Goal: Transaction & Acquisition: Book appointment/travel/reservation

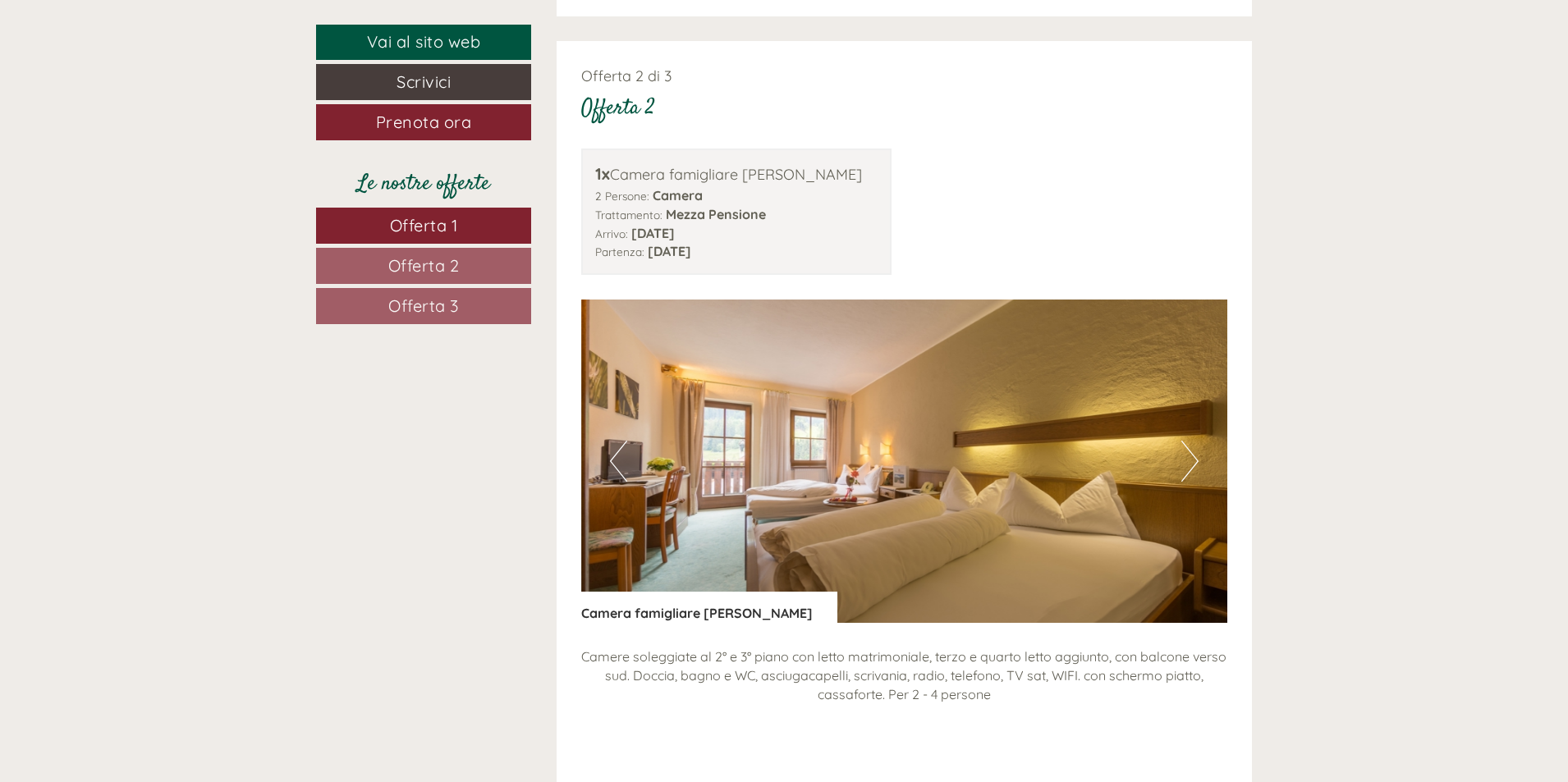
scroll to position [2462, 0]
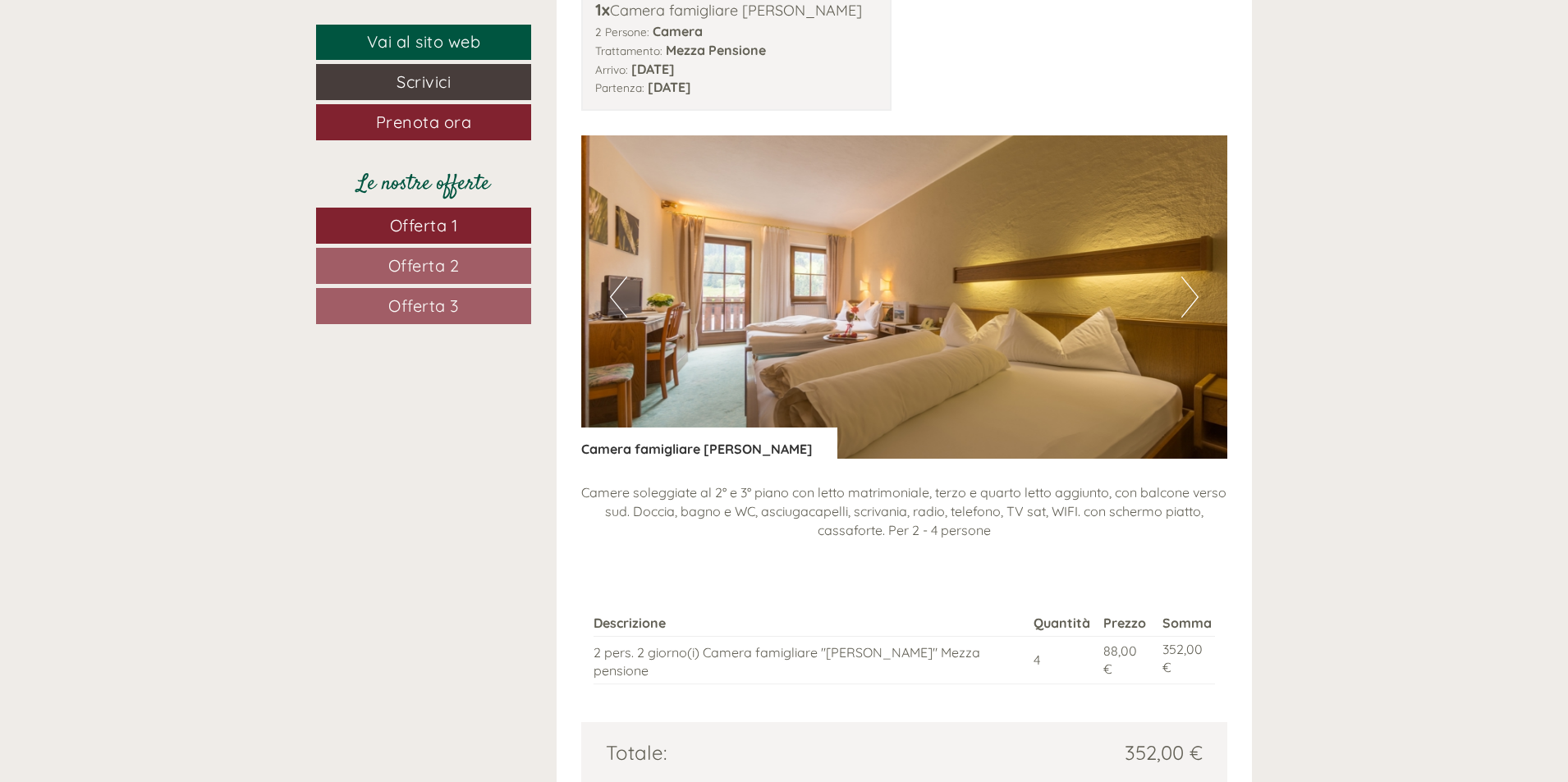
click at [1192, 277] on button "Next" at bounding box center [1189, 297] width 17 height 41
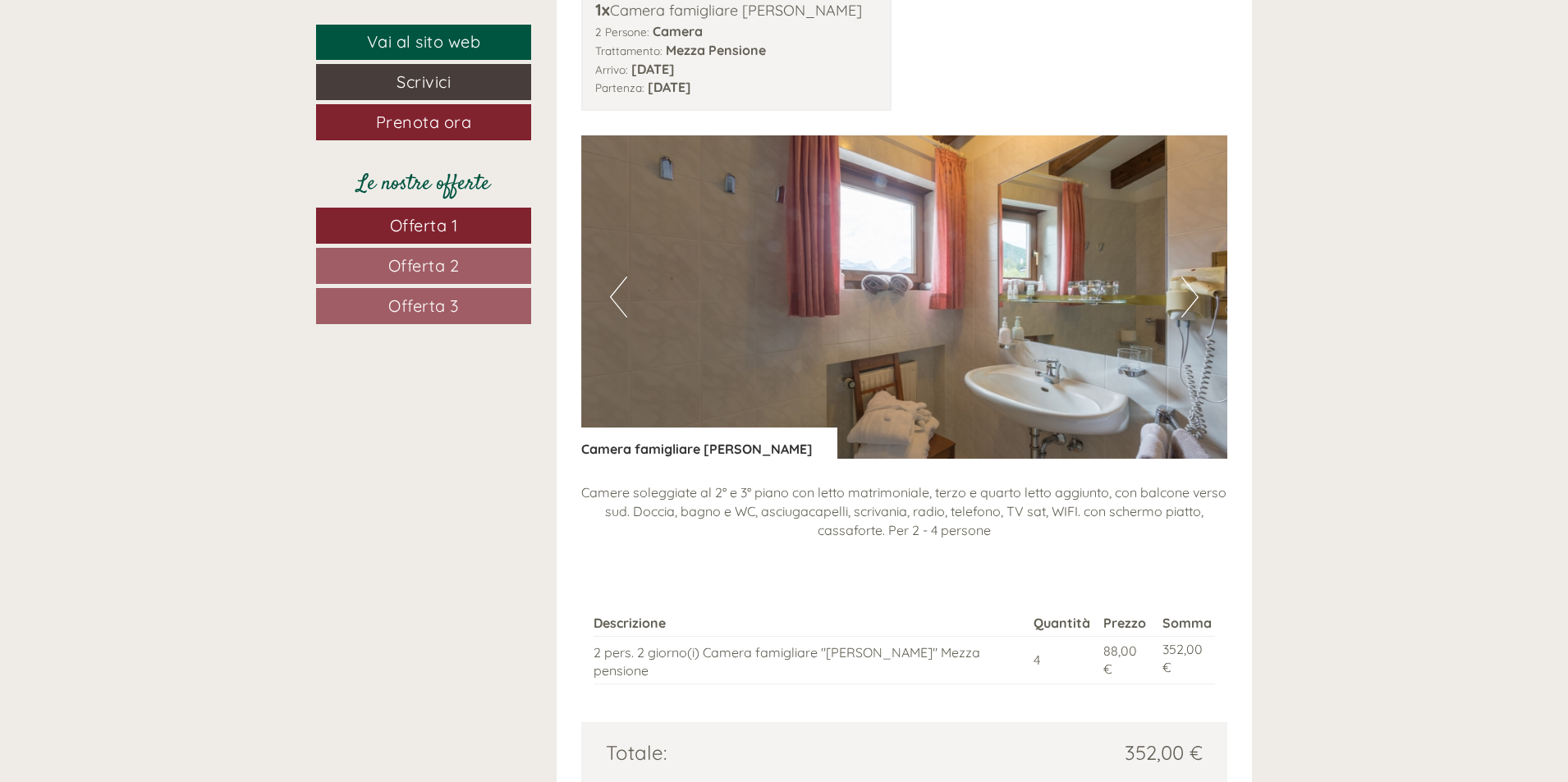
click at [1192, 277] on button "Next" at bounding box center [1189, 297] width 17 height 41
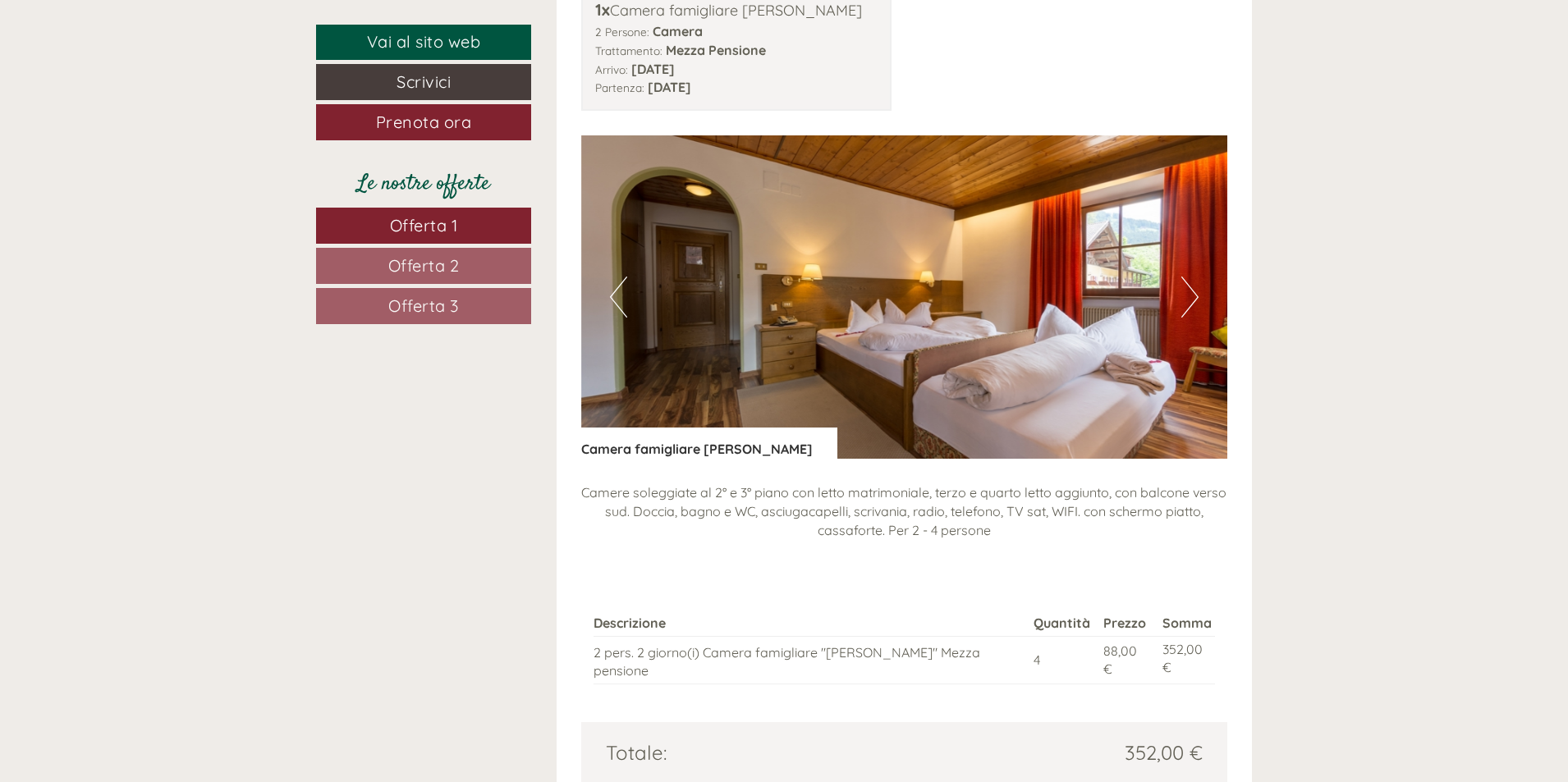
click at [1192, 277] on button "Next" at bounding box center [1189, 297] width 17 height 41
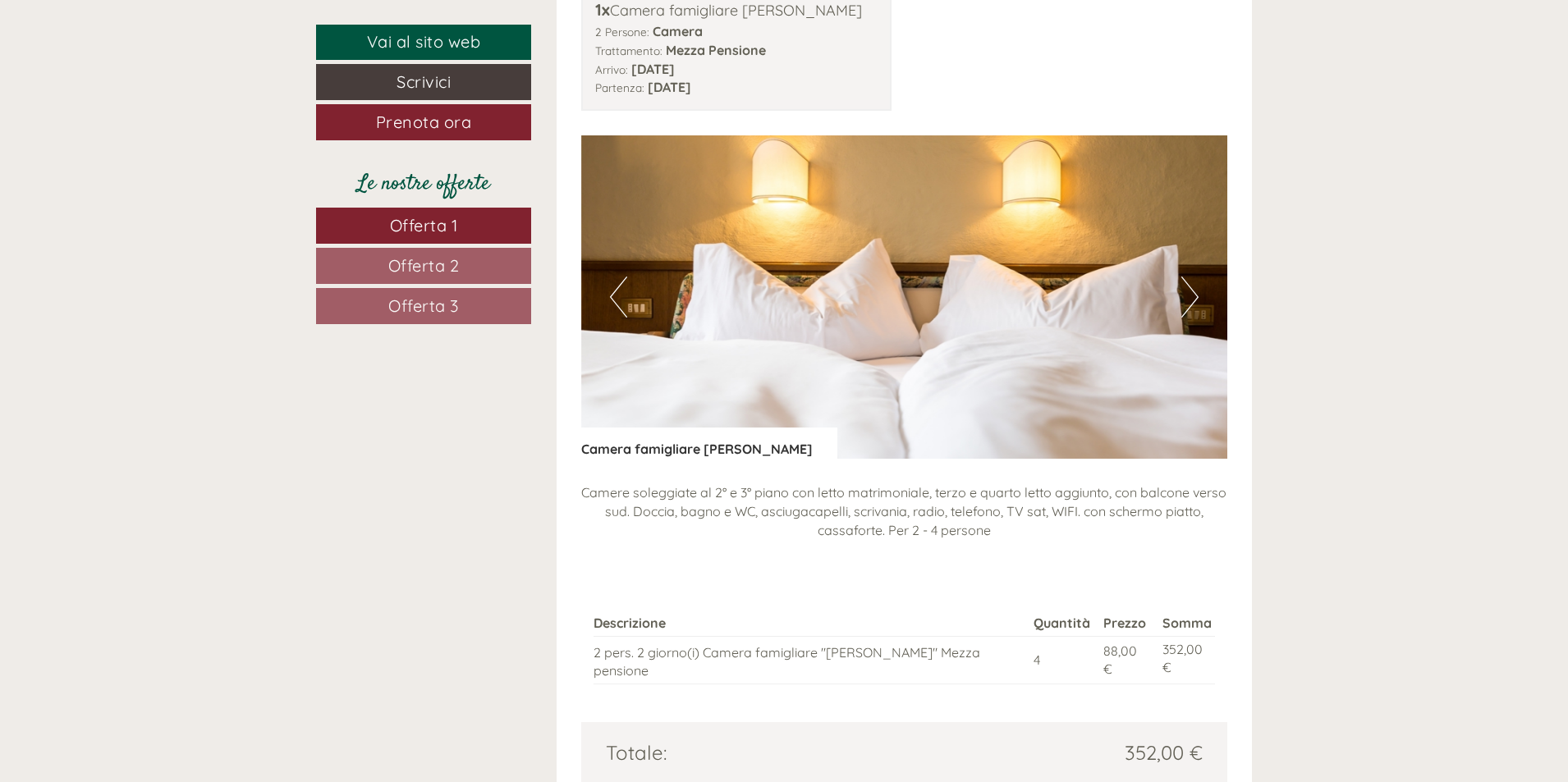
click at [1192, 277] on button "Next" at bounding box center [1189, 297] width 17 height 41
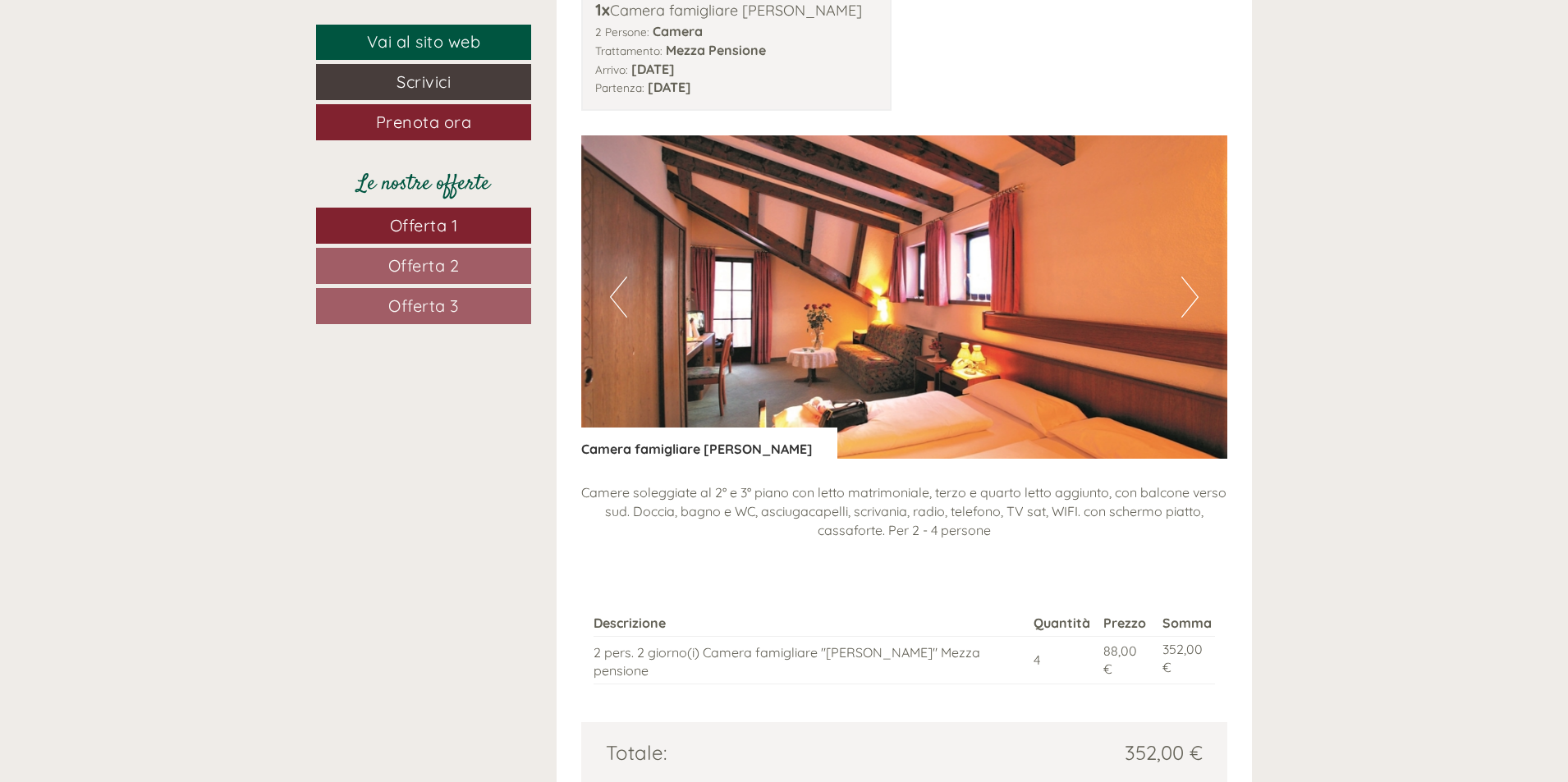
click at [1192, 277] on button "Next" at bounding box center [1189, 297] width 17 height 41
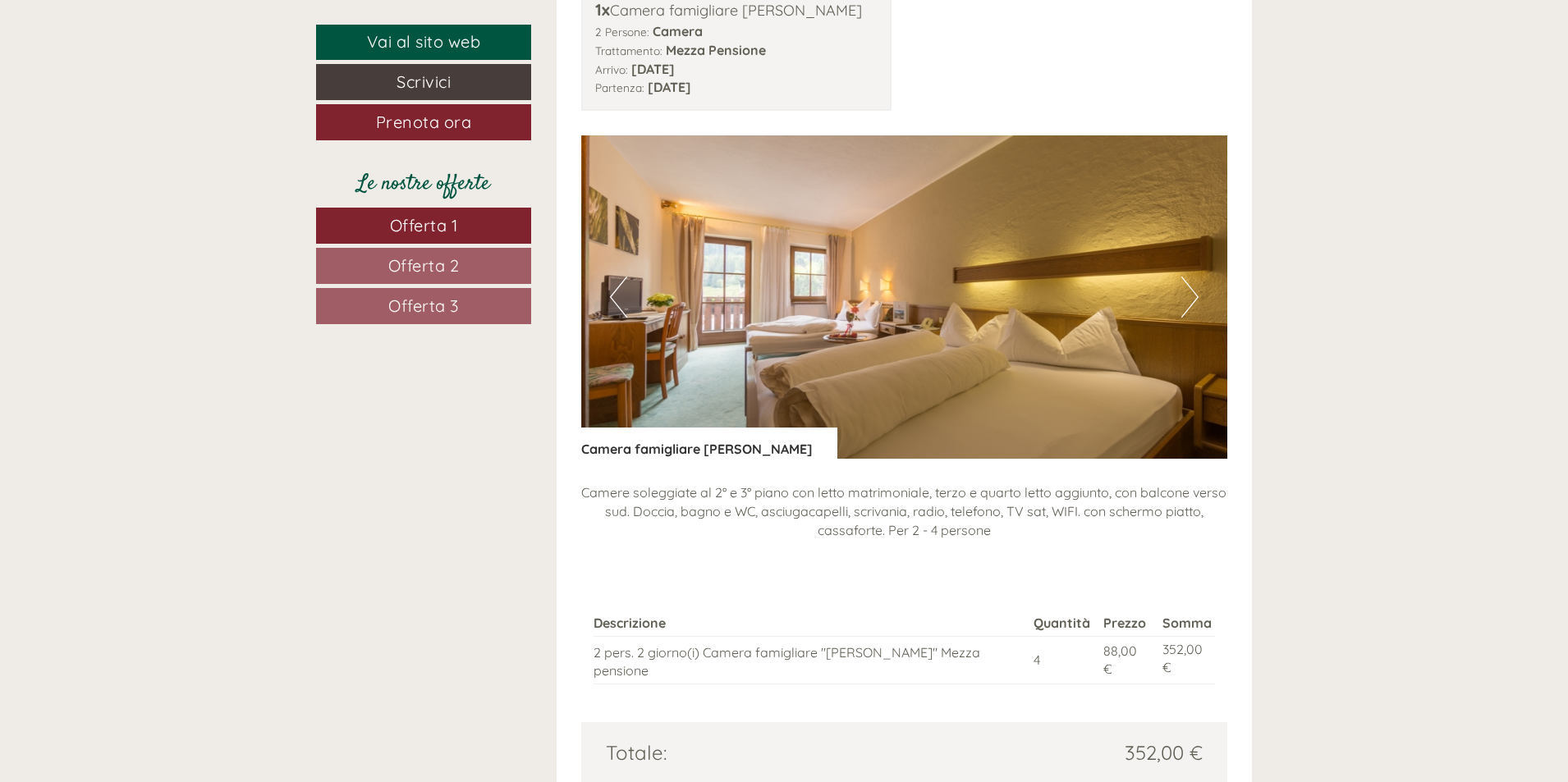
click at [1192, 277] on button "Next" at bounding box center [1189, 297] width 17 height 41
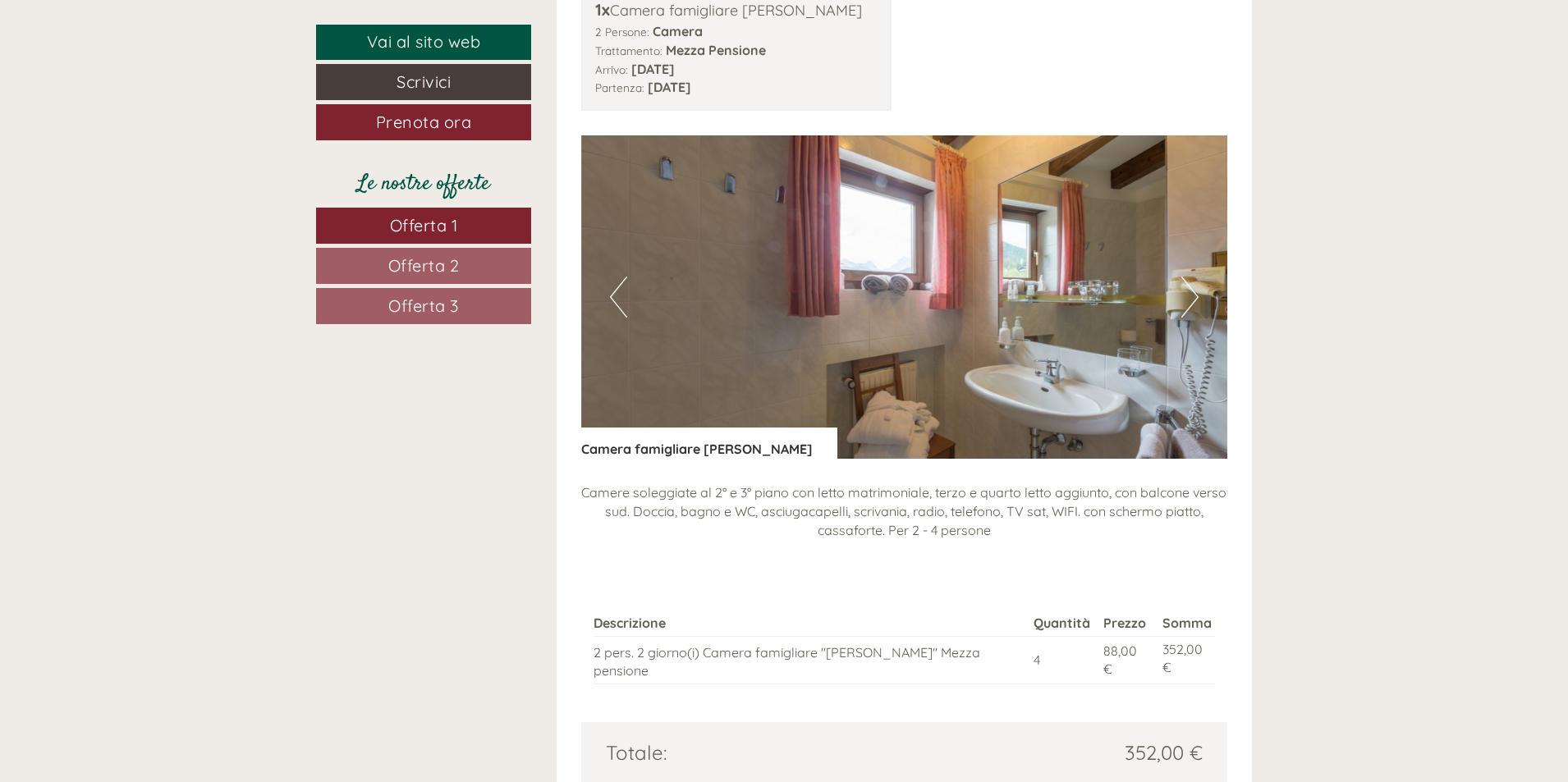
click at [1192, 277] on button "Next" at bounding box center [1189, 297] width 17 height 41
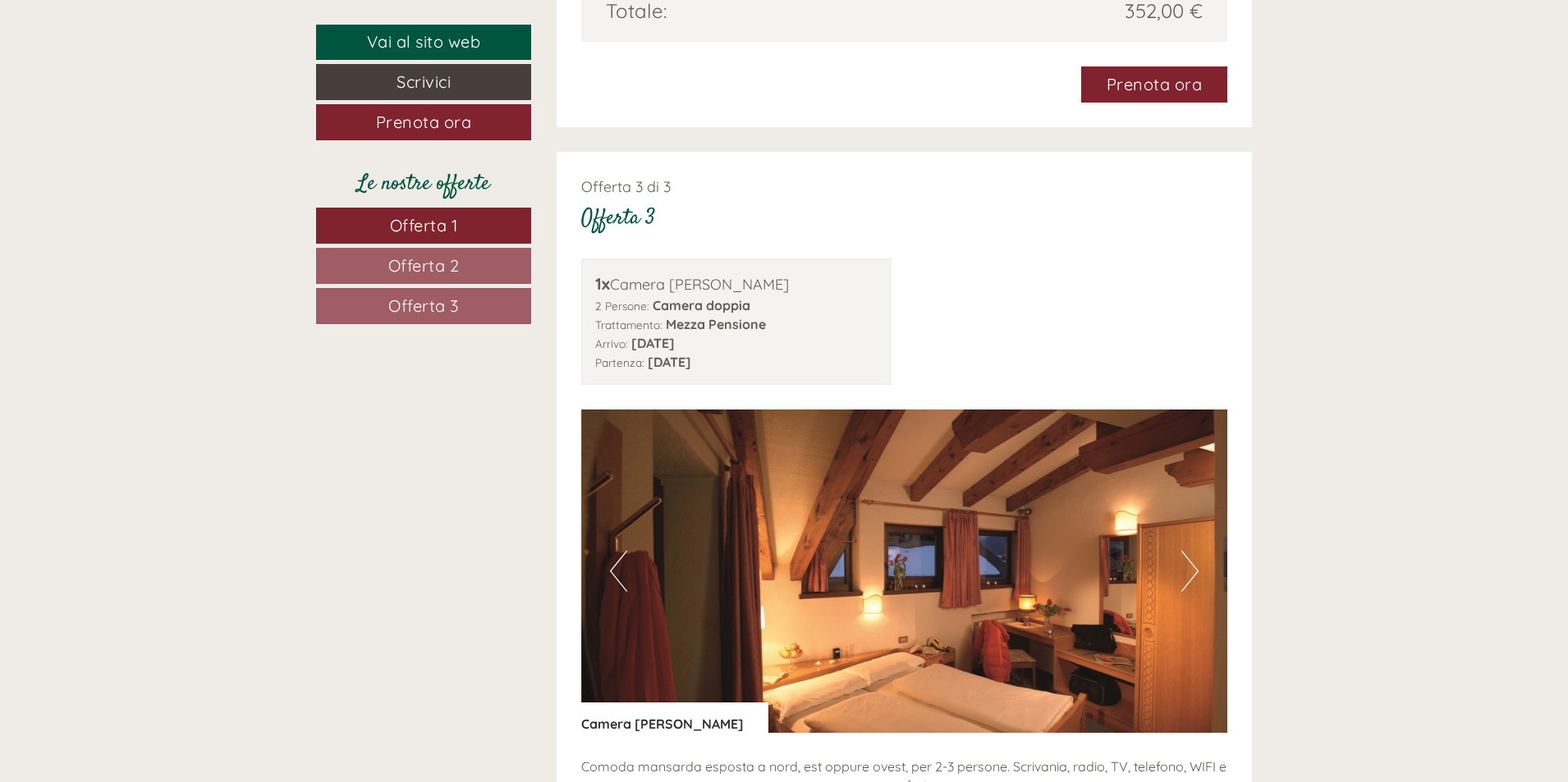
scroll to position [3530, 0]
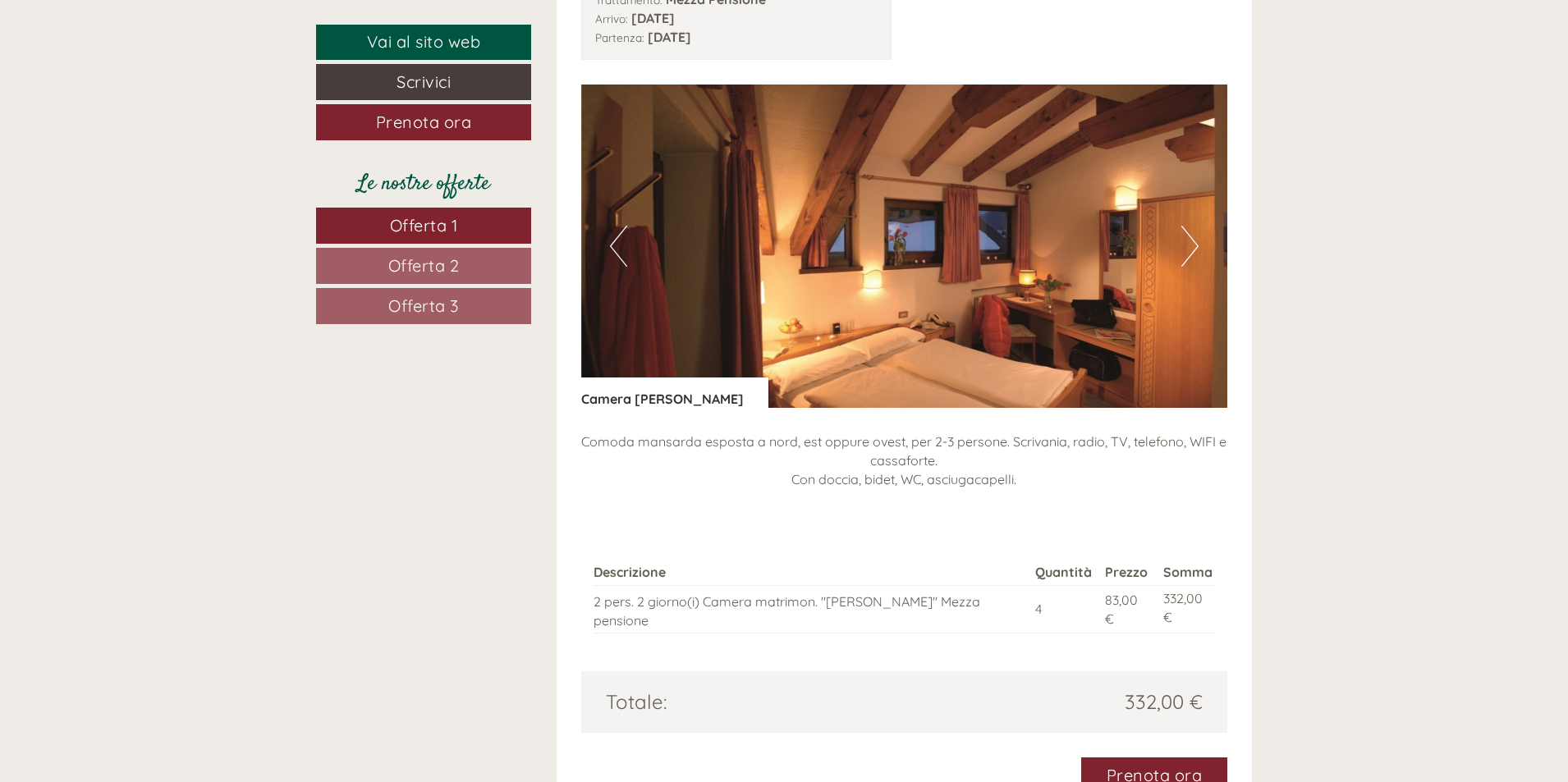
click at [1190, 225] on button "Next" at bounding box center [1189, 245] width 17 height 41
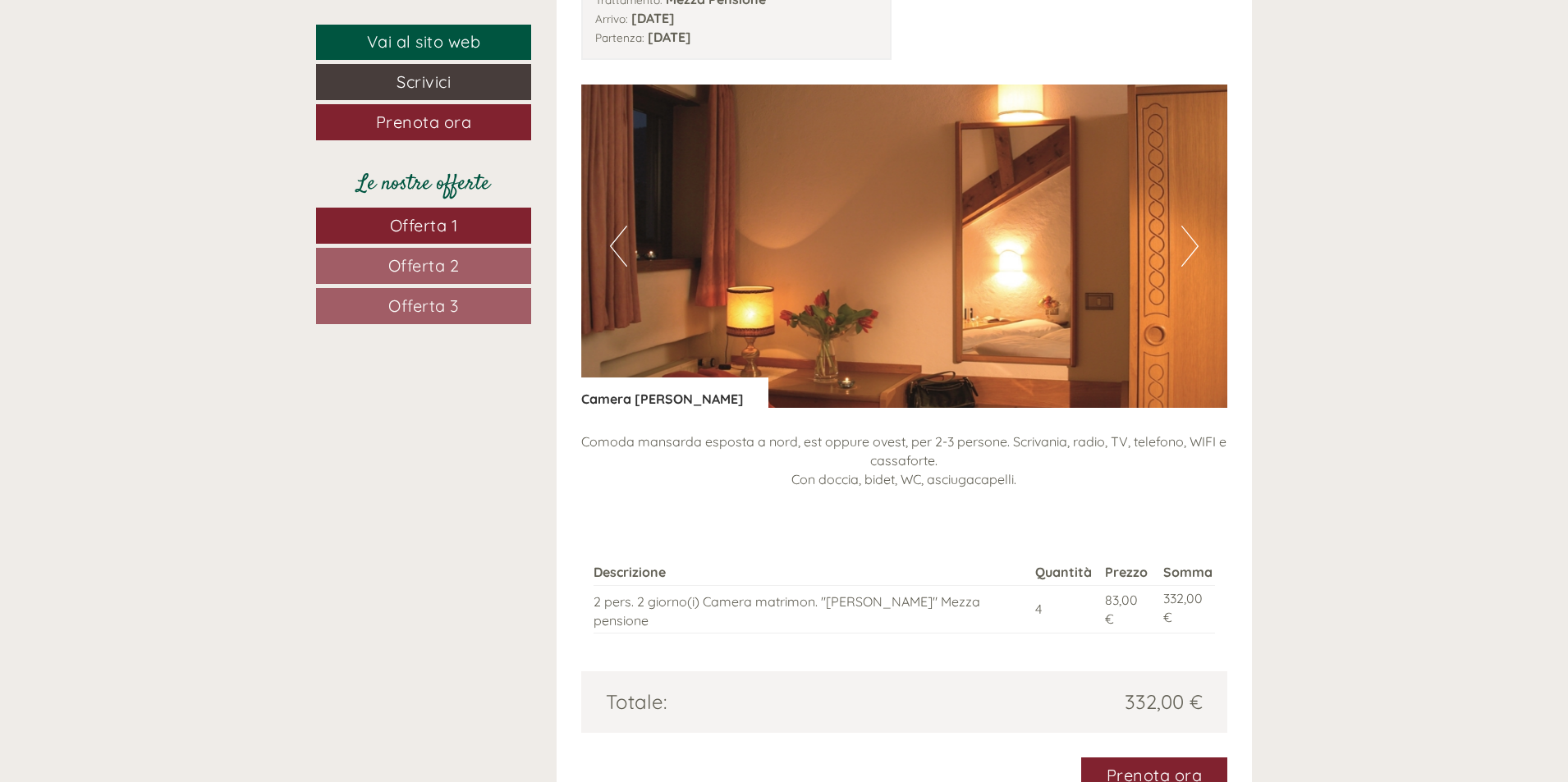
click at [1190, 225] on button "Next" at bounding box center [1189, 245] width 17 height 41
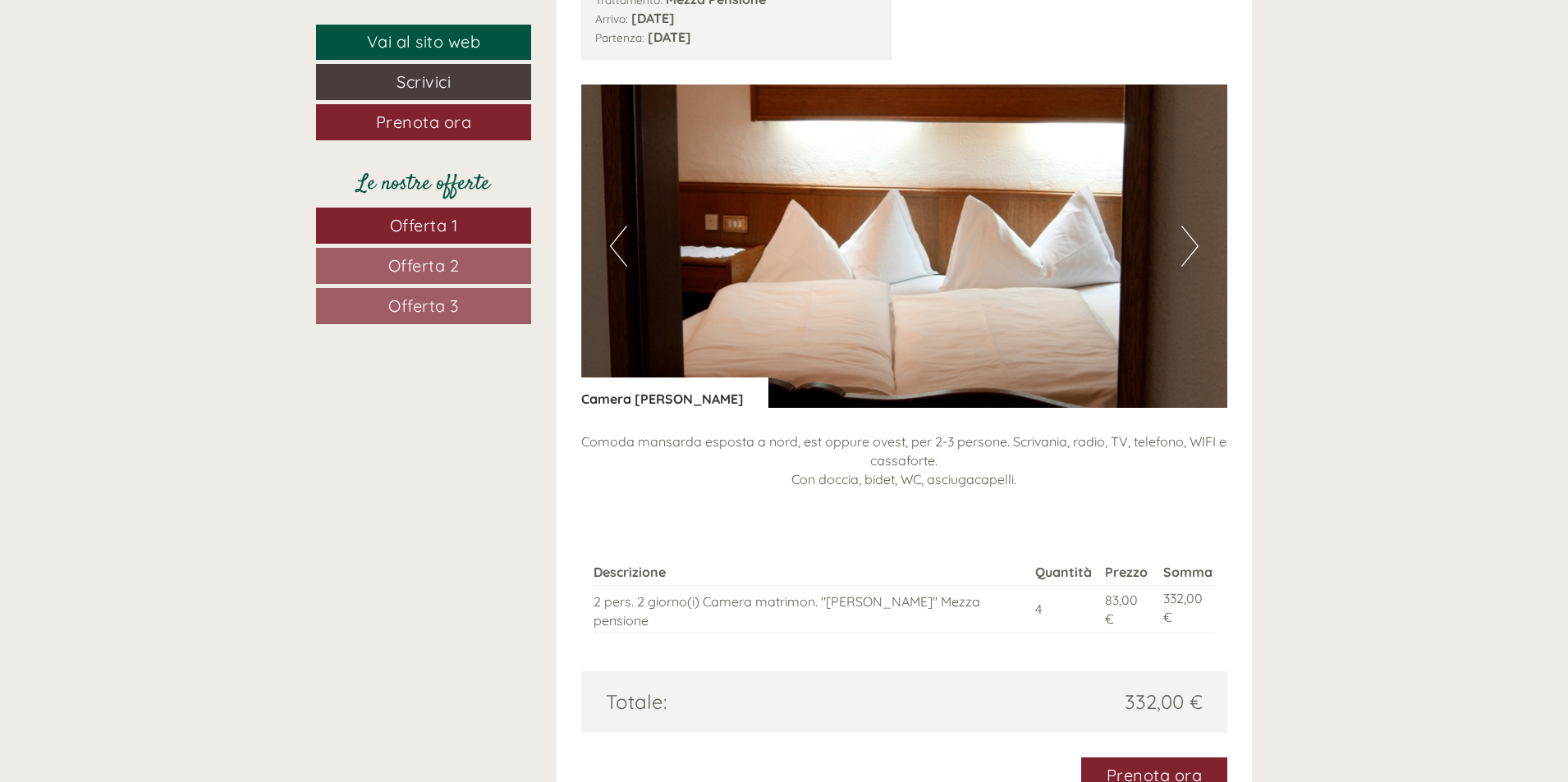
click at [1190, 225] on button "Next" at bounding box center [1189, 245] width 17 height 41
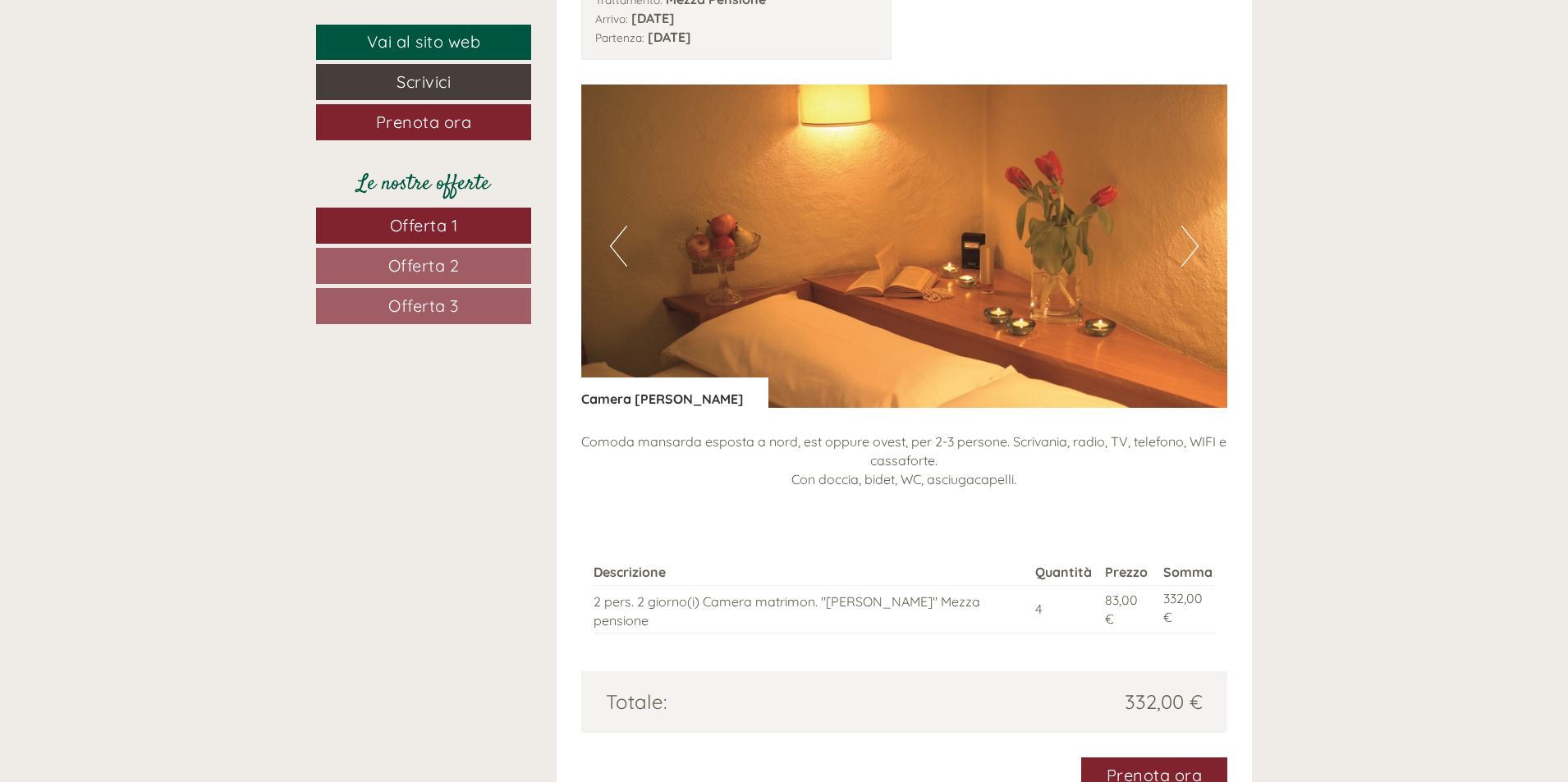
click at [1190, 225] on button "Next" at bounding box center [1189, 245] width 17 height 41
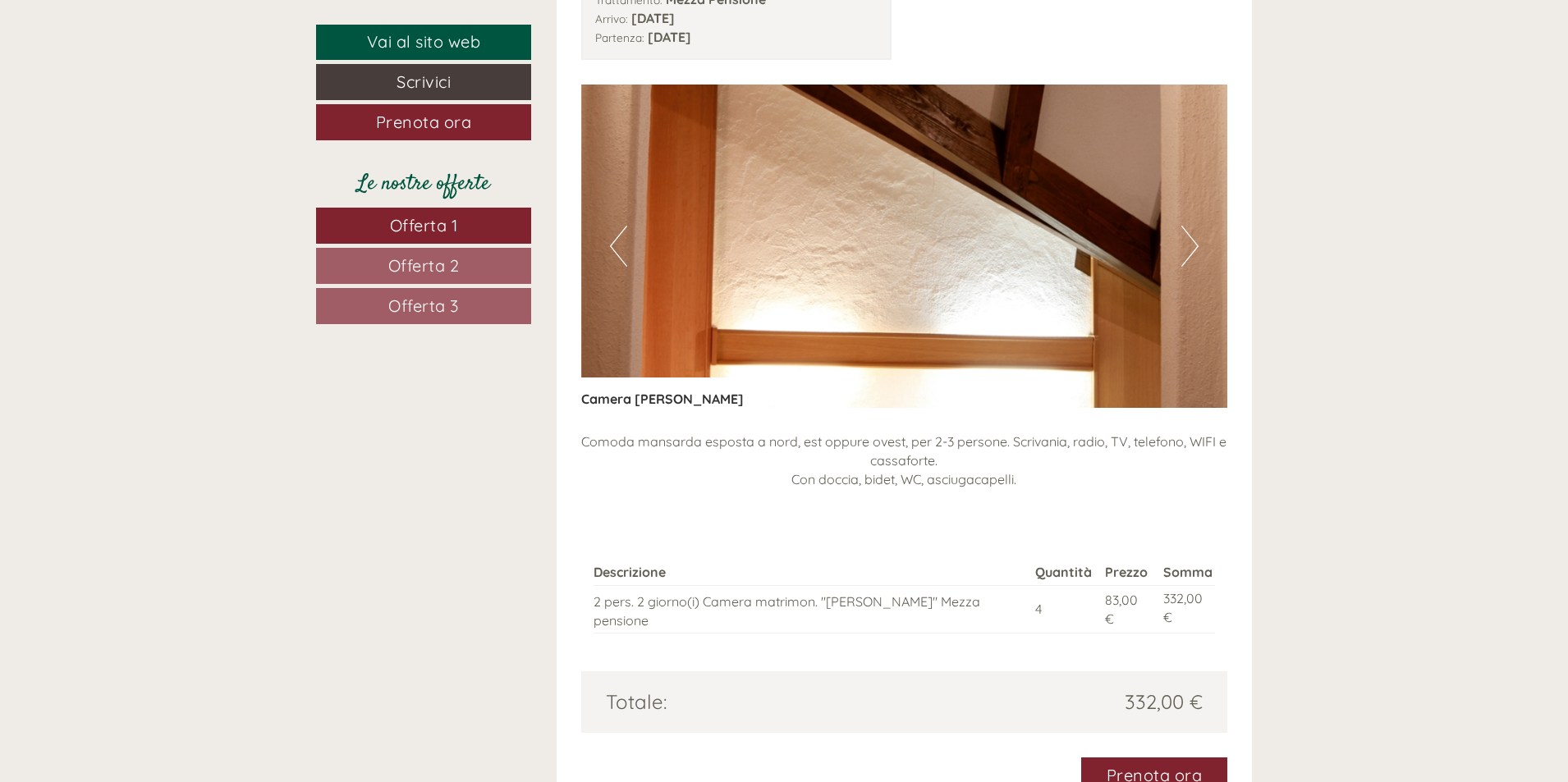
click at [1190, 225] on button "Next" at bounding box center [1189, 245] width 17 height 41
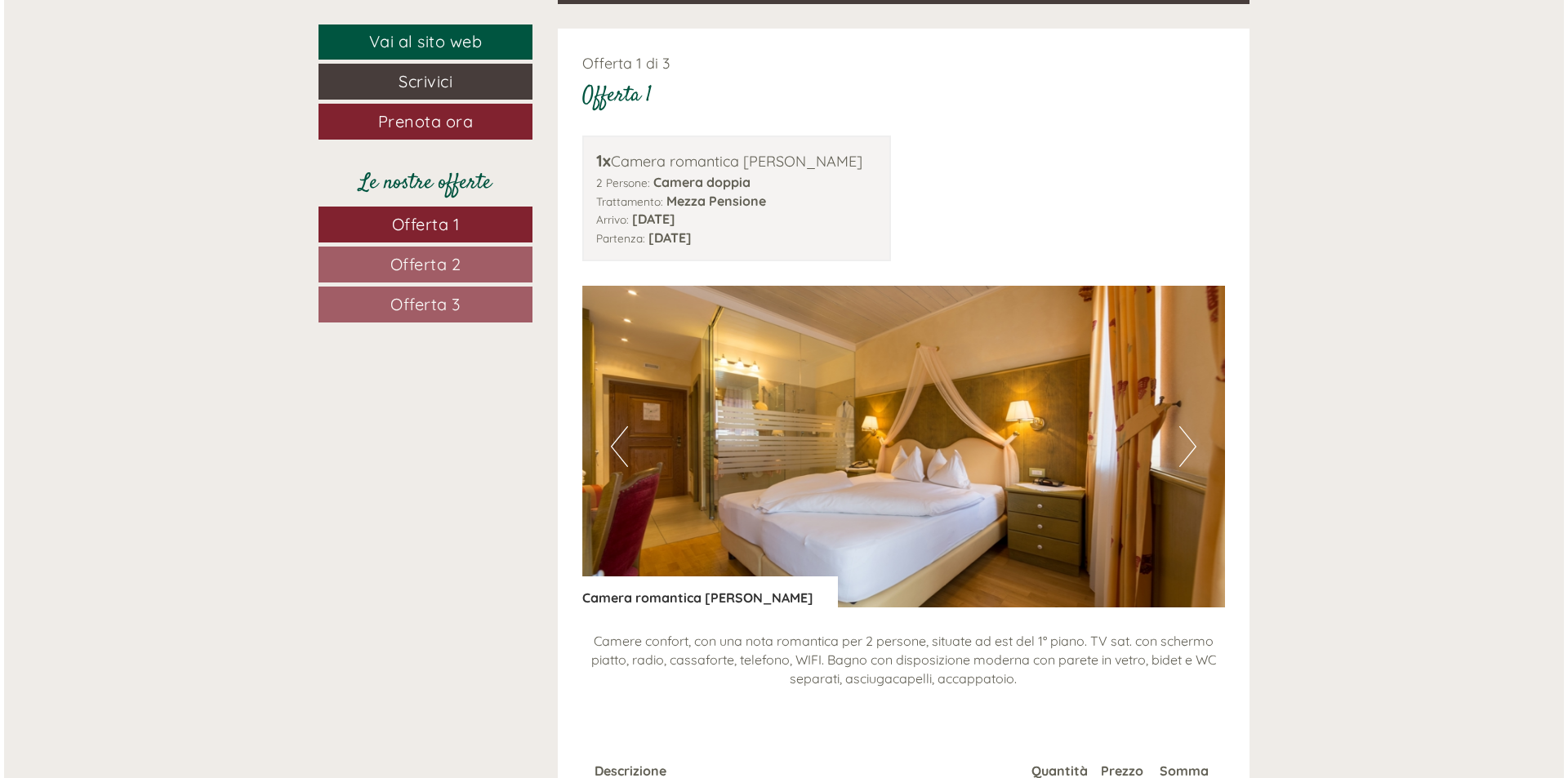
scroll to position [1633, 0]
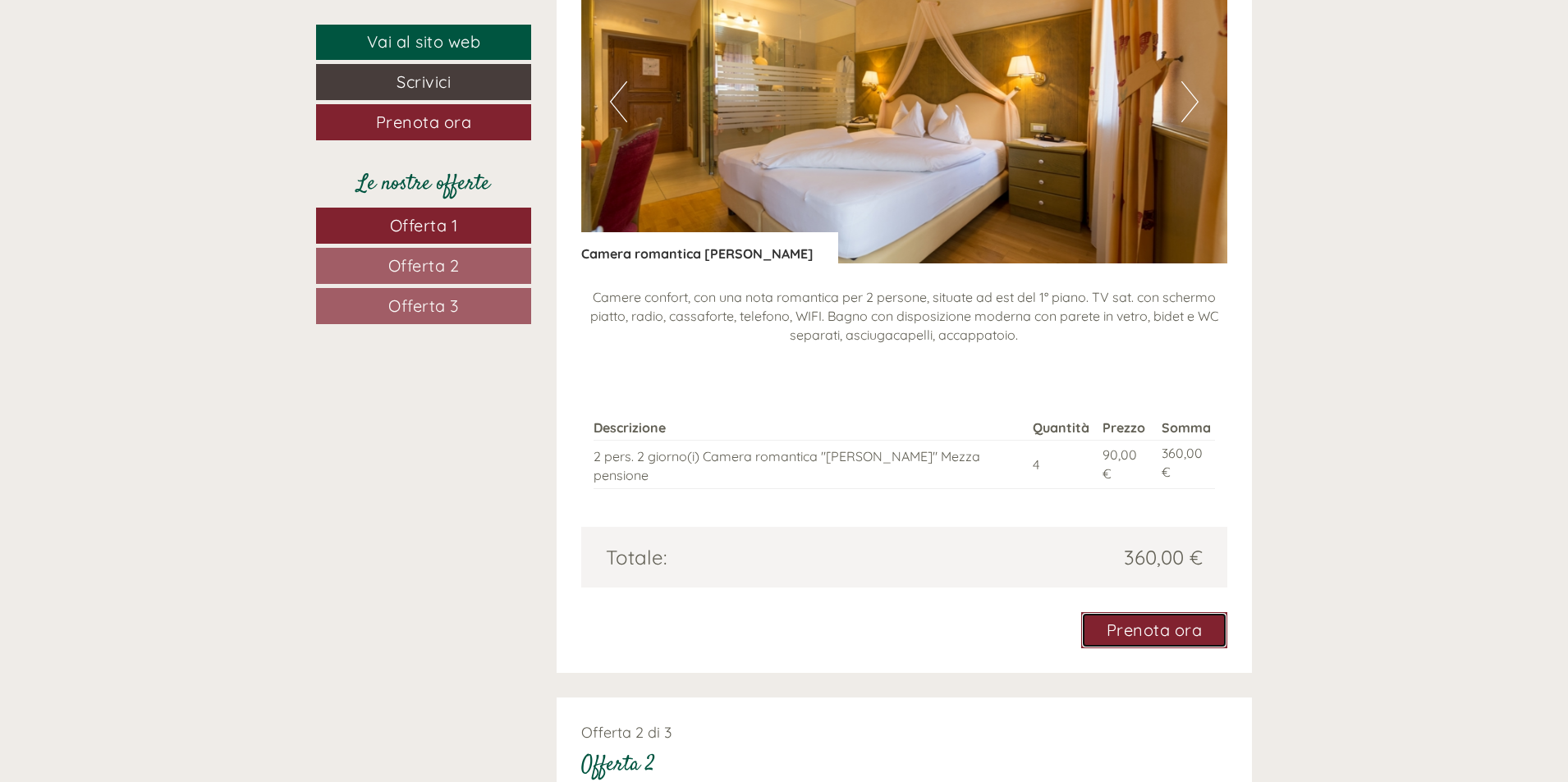
click at [1150, 616] on link "Prenota ora" at bounding box center [1154, 630] width 147 height 36
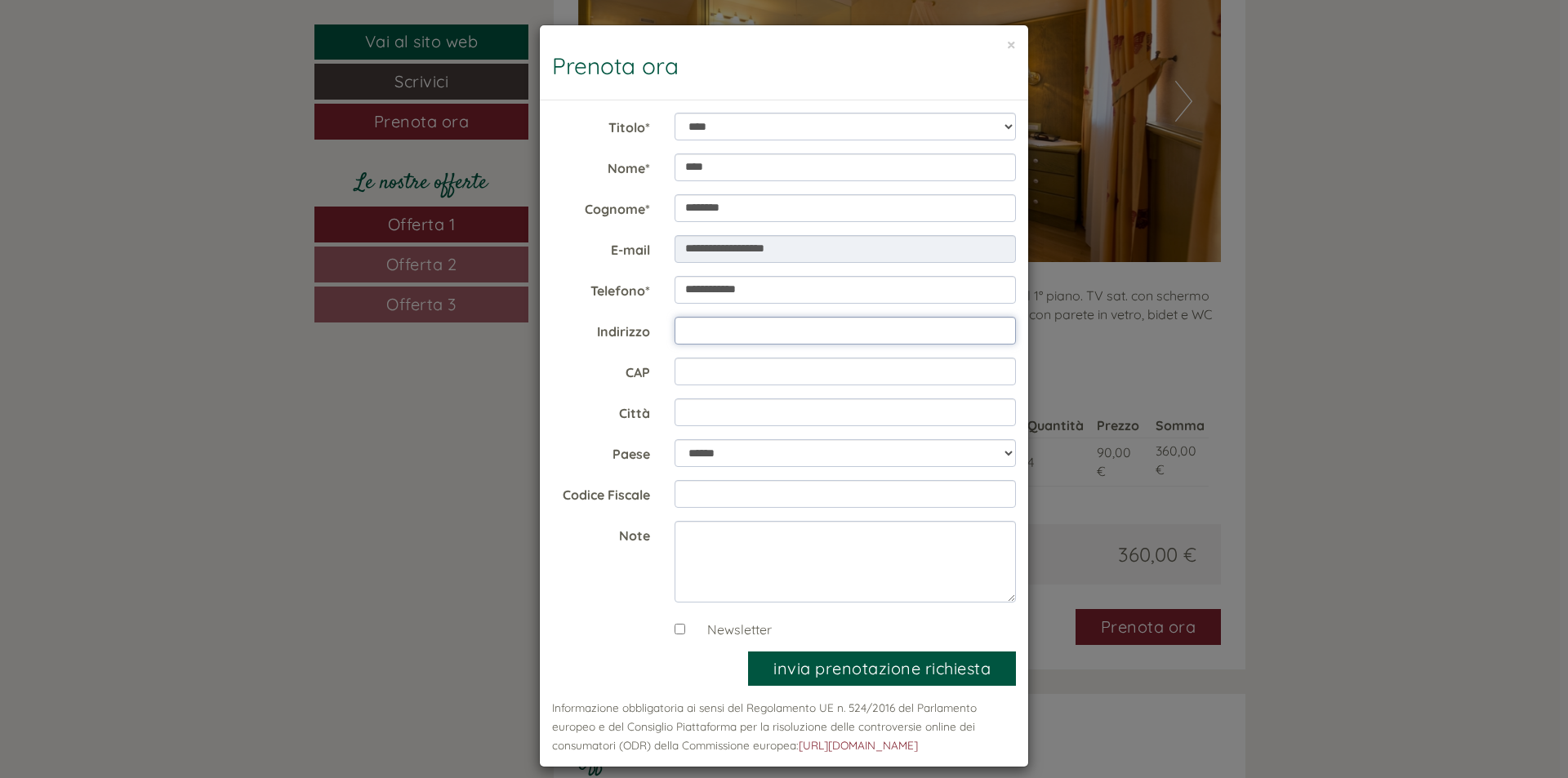
click at [716, 334] on input "Indirizzo" at bounding box center [845, 331] width 343 height 28
type input "**********"
type input "*****"
type input "**********"
click at [701, 500] on input "Codice Fiscale" at bounding box center [845, 494] width 343 height 28
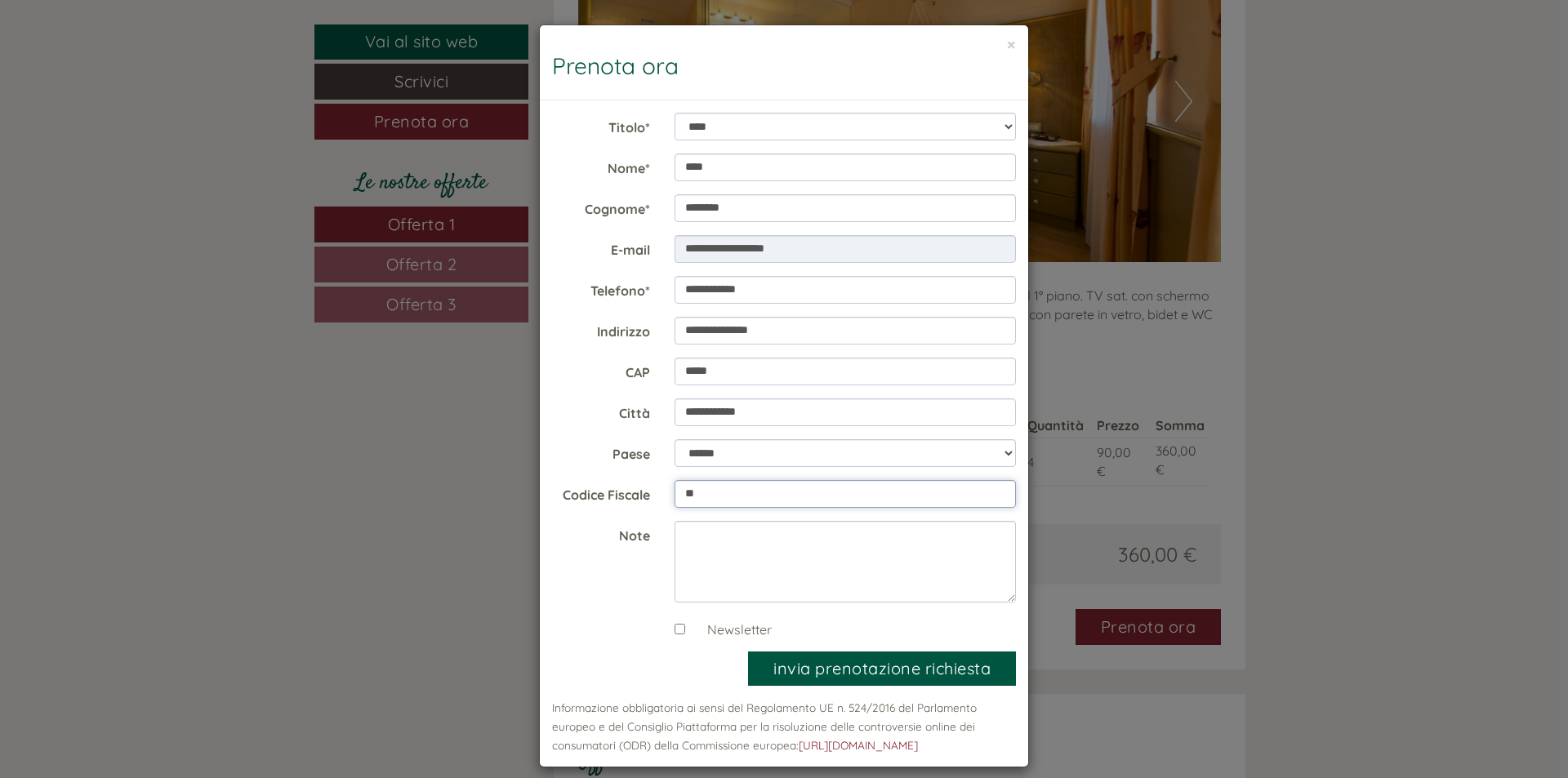
type input "*"
type input "**********"
click at [773, 531] on textarea "Note" at bounding box center [845, 562] width 343 height 82
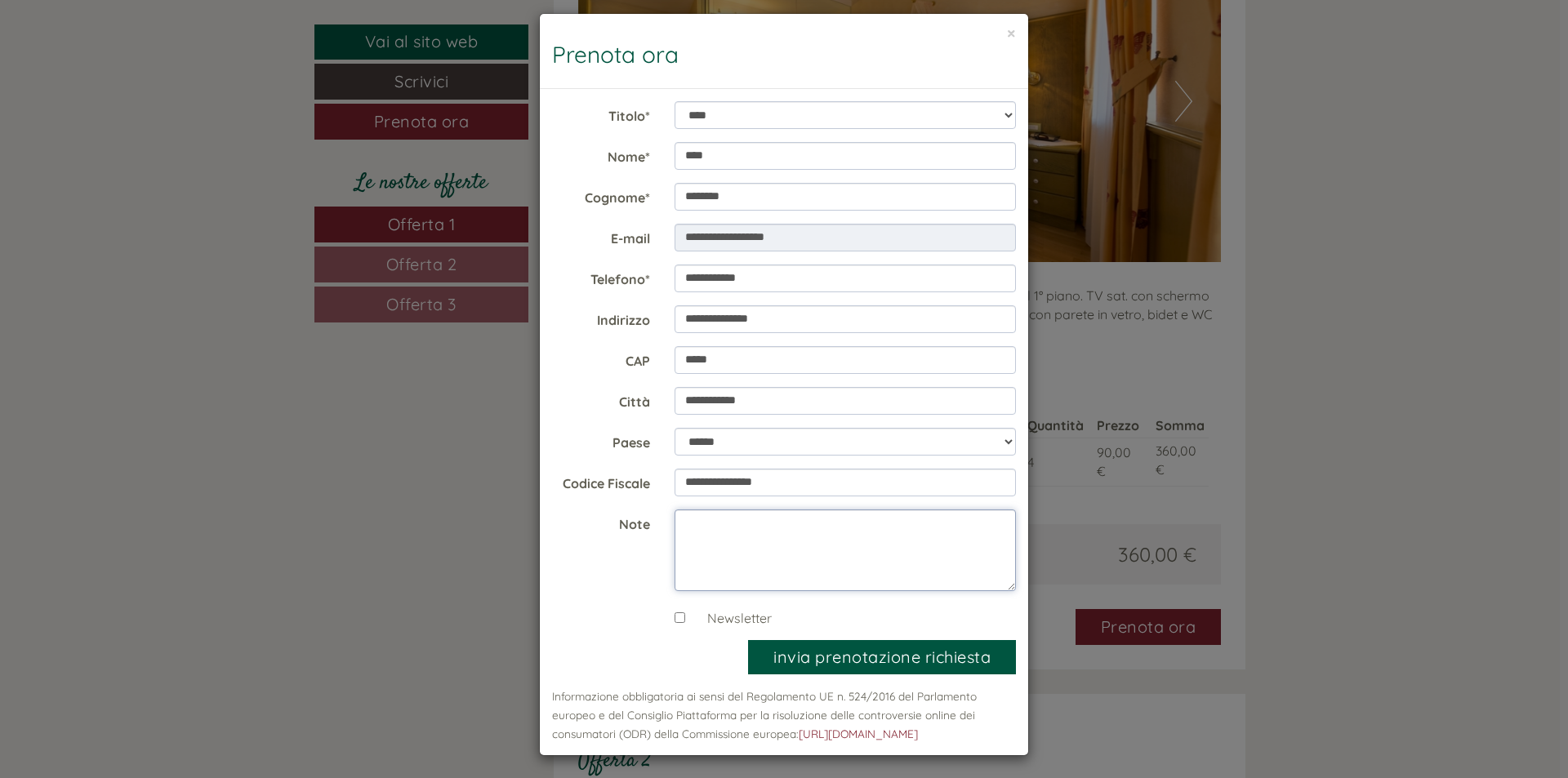
scroll to position [14, 0]
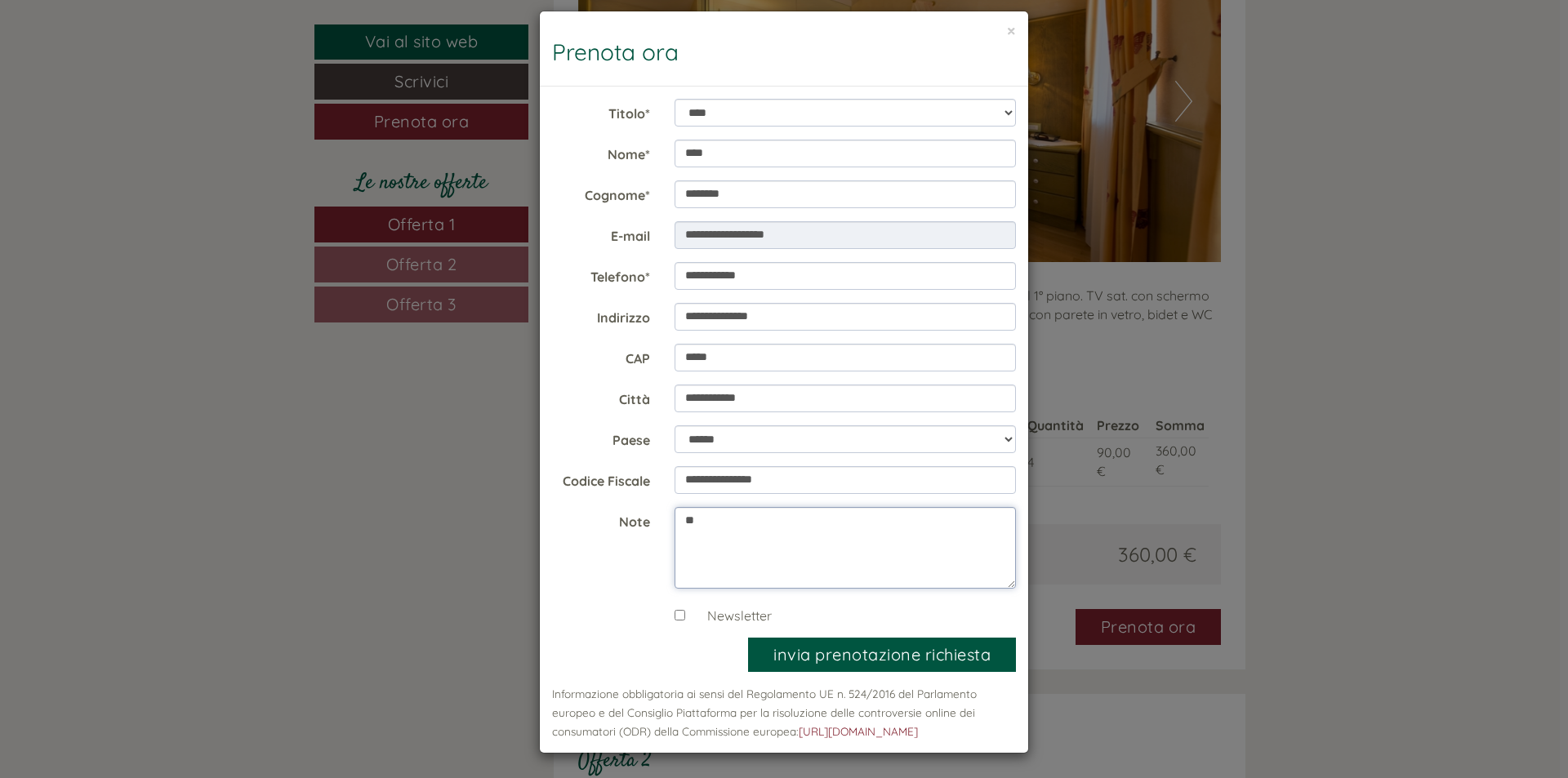
type textarea "*"
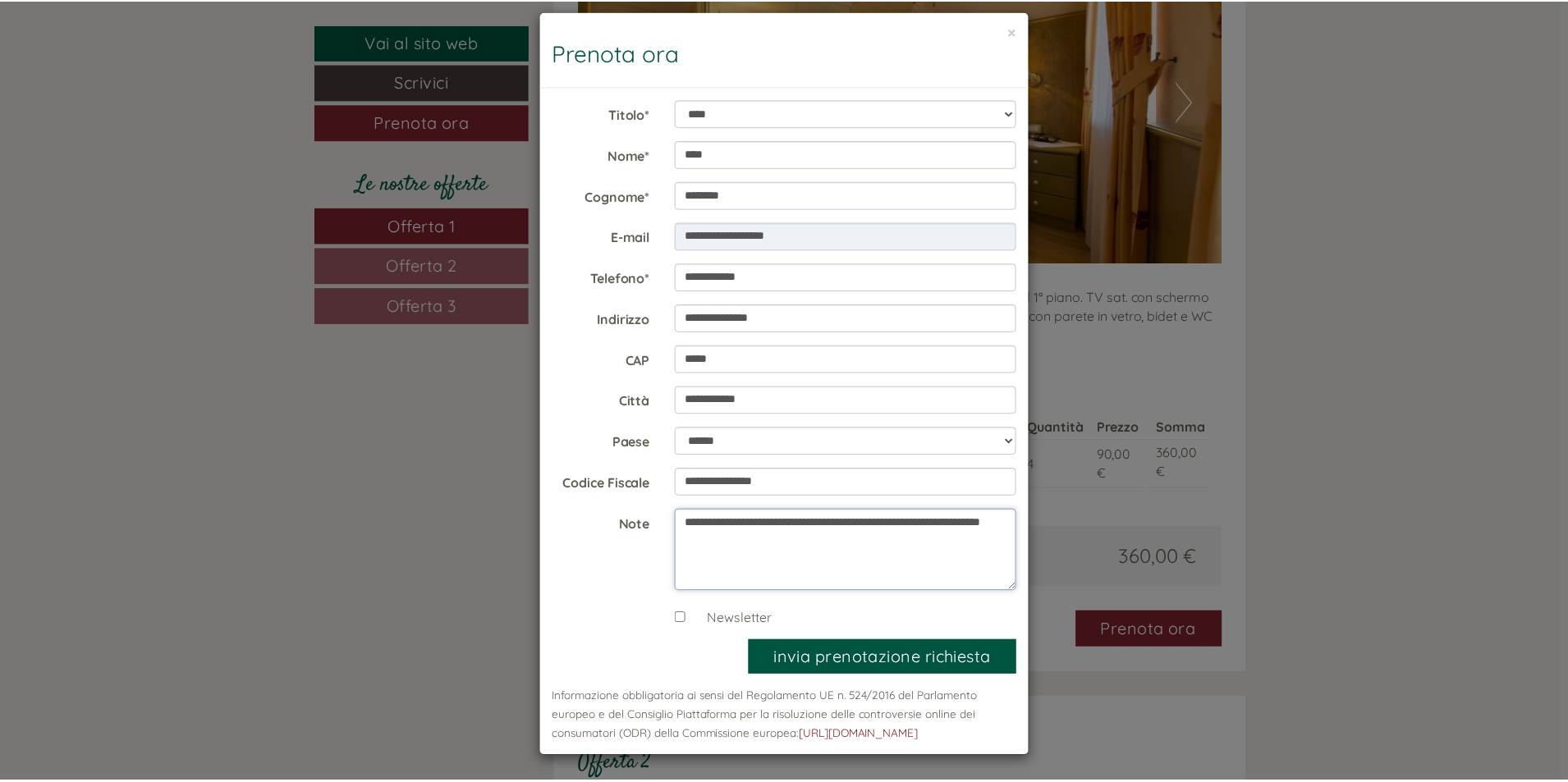
scroll to position [0, 0]
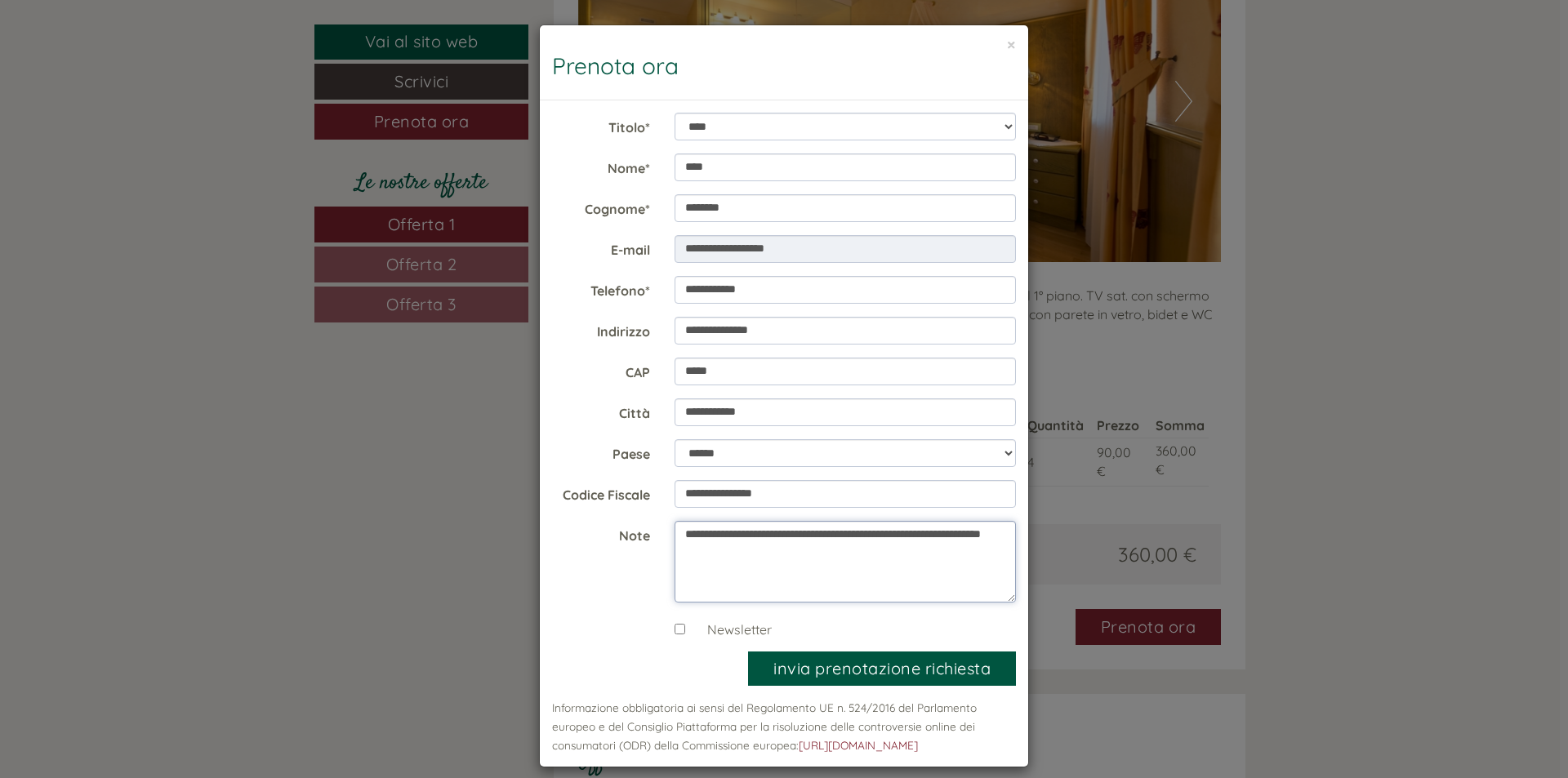
type textarea "**********"
click at [856, 665] on button "invia prenotazione richiesta" at bounding box center [882, 669] width 268 height 36
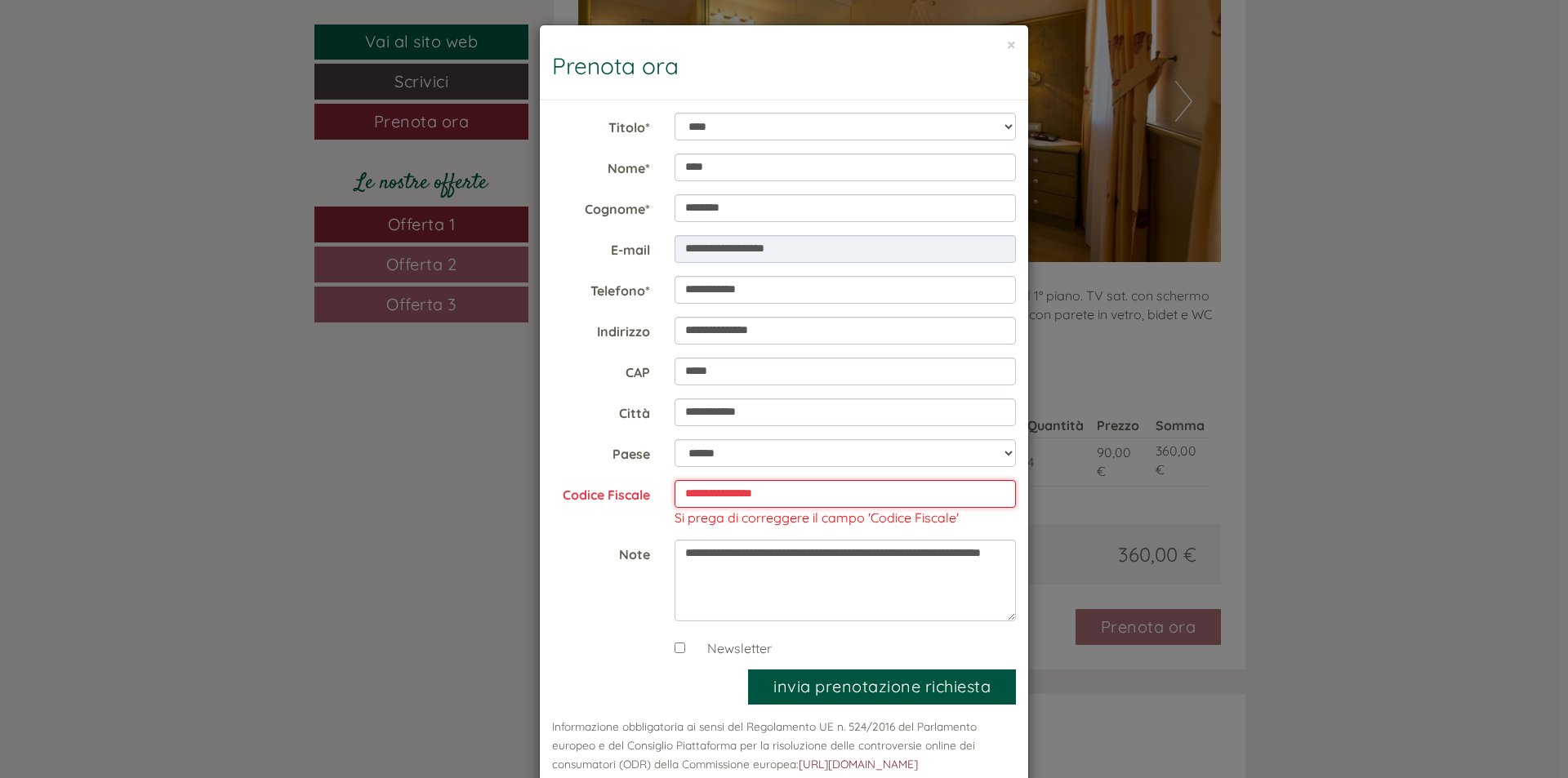
click at [828, 488] on input "**********" at bounding box center [845, 494] width 343 height 28
type input "**********"
click at [852, 691] on button "invia prenotazione richiesta" at bounding box center [882, 687] width 268 height 36
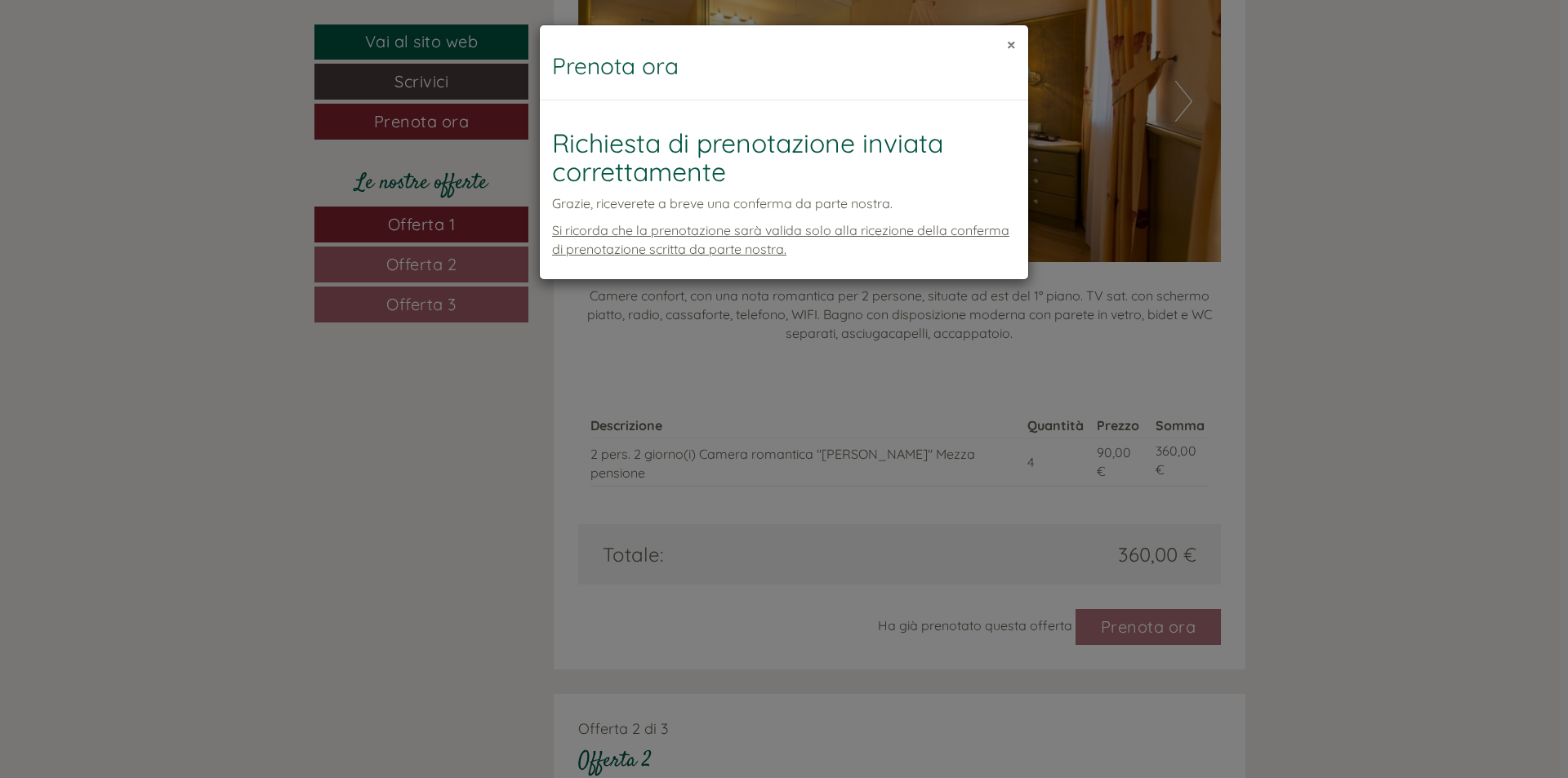
click at [1013, 44] on button "×" at bounding box center [1011, 43] width 9 height 17
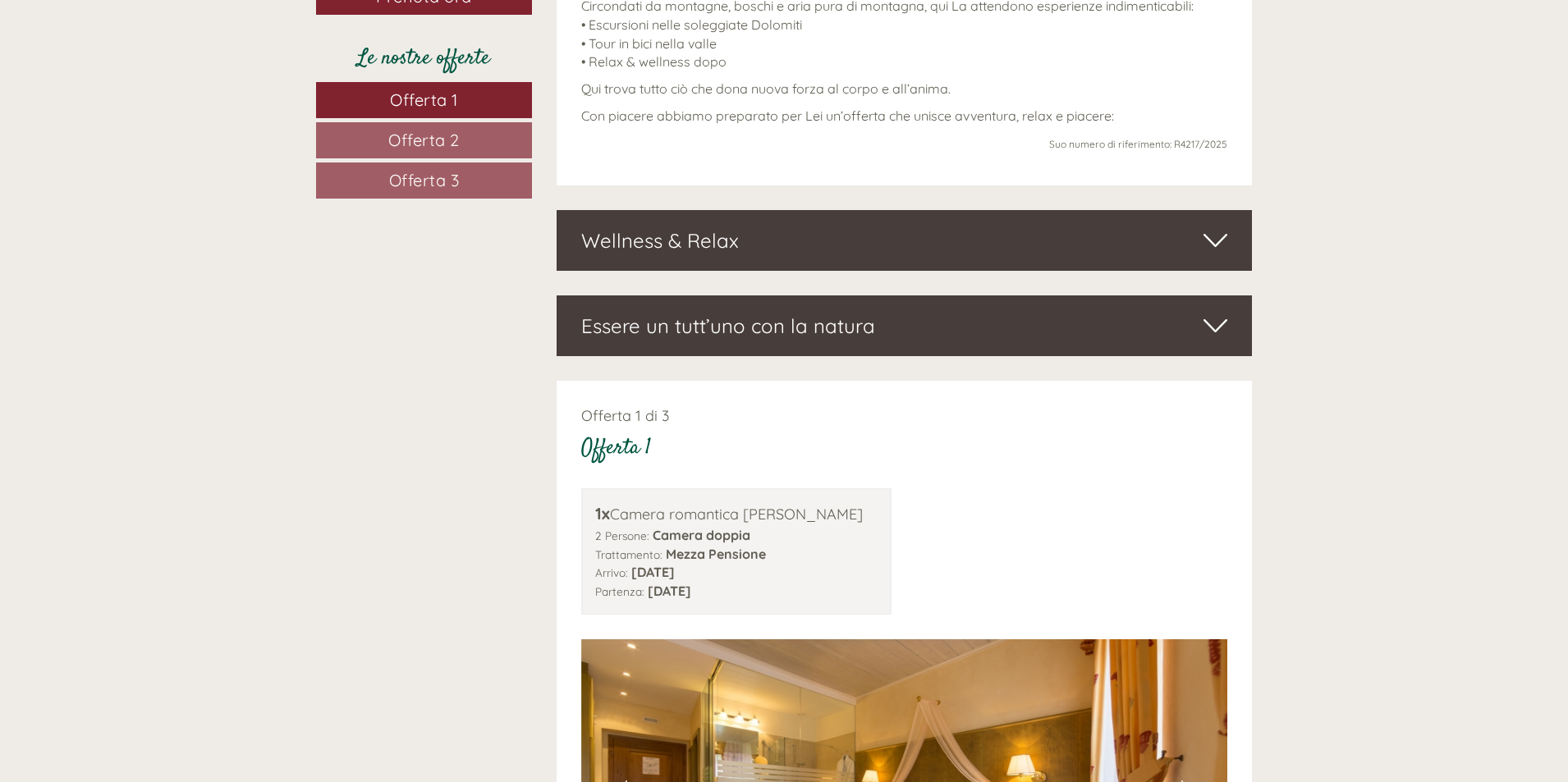
scroll to position [1395, 0]
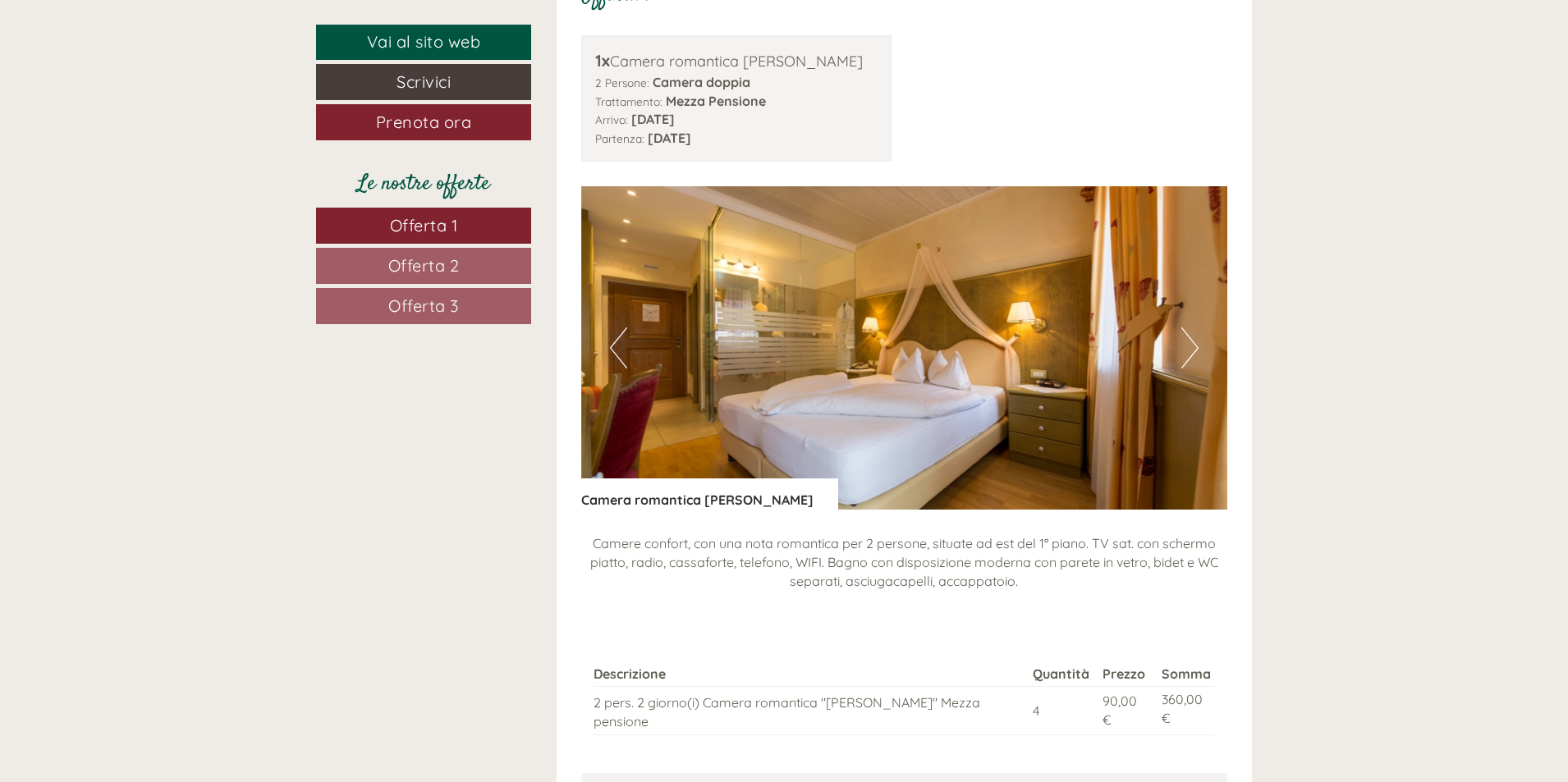
click at [448, 265] on span "Offerta 2" at bounding box center [424, 265] width 71 height 21
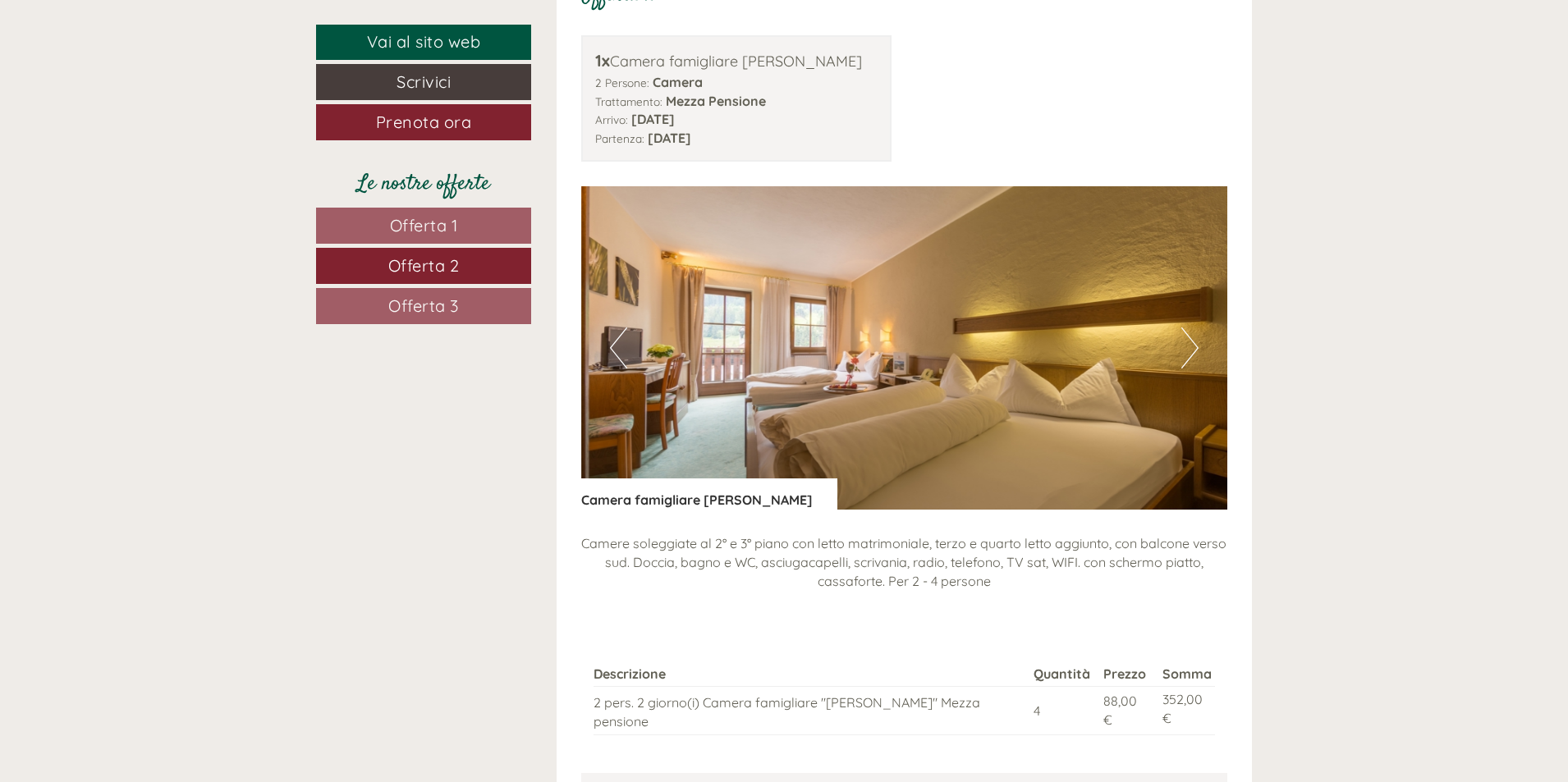
scroll to position [1323, 0]
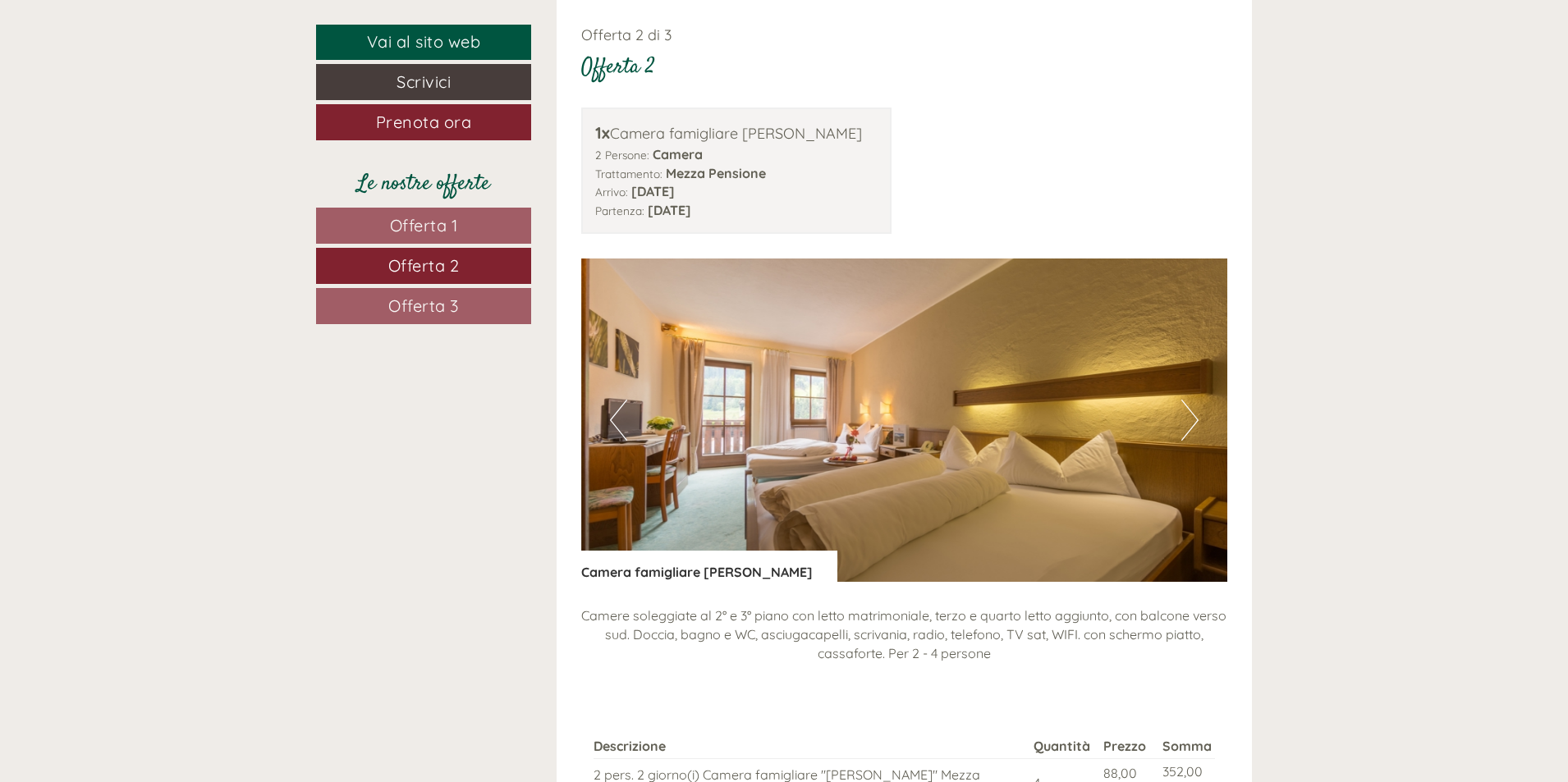
click at [423, 307] on span "Offerta 3" at bounding box center [423, 306] width 70 height 21
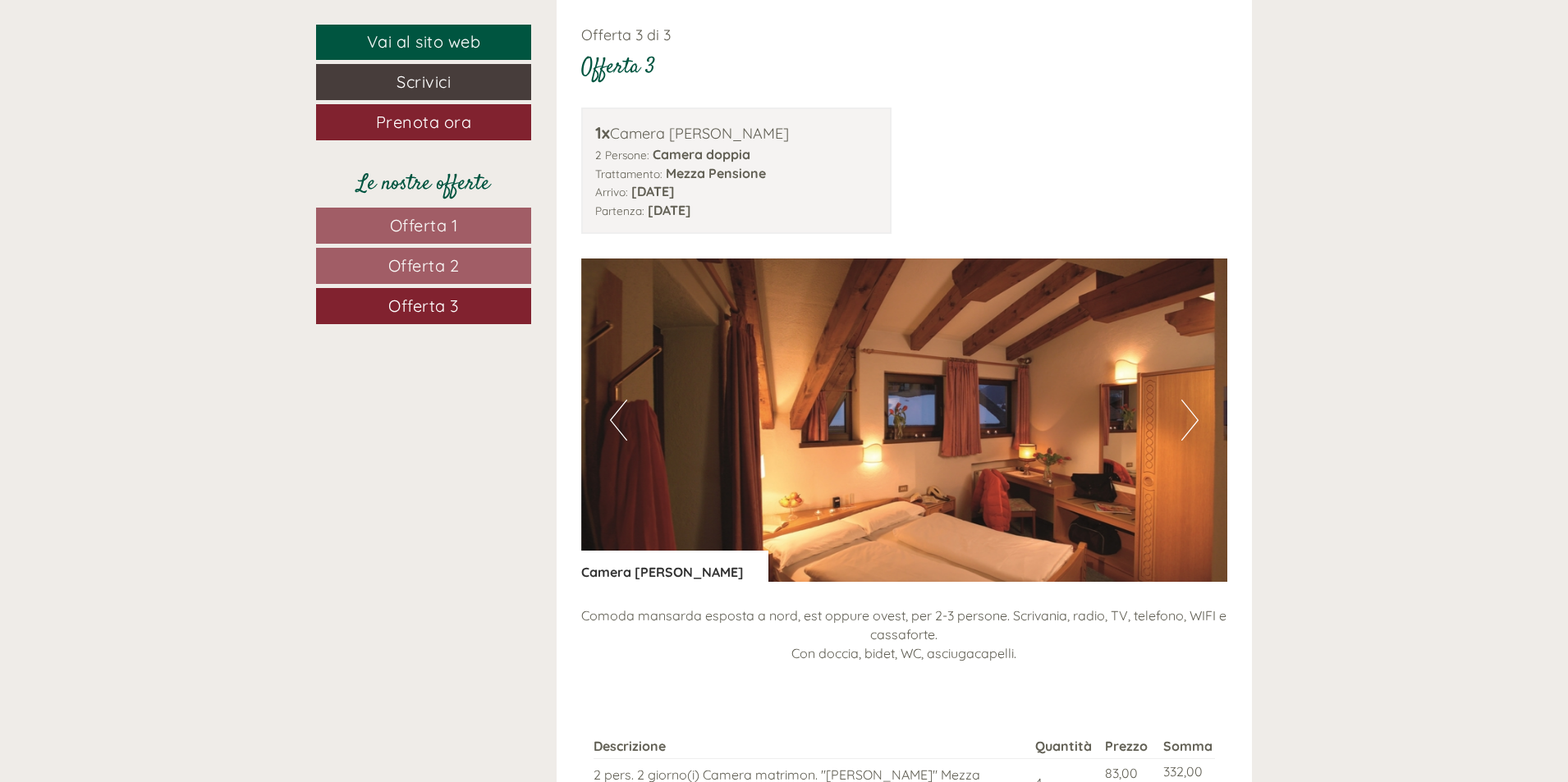
click at [423, 235] on link "Offerta 1" at bounding box center [423, 225] width 215 height 36
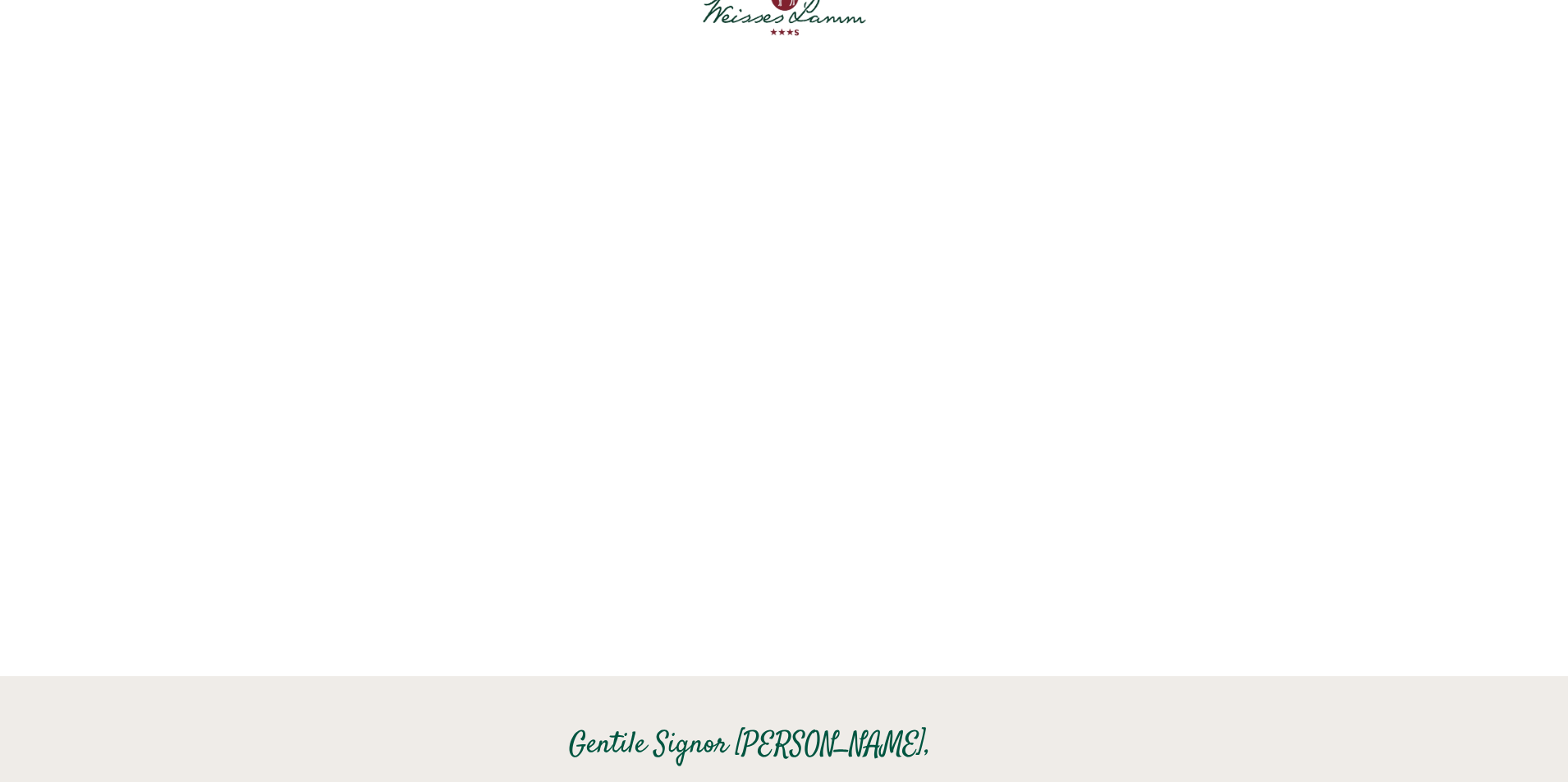
scroll to position [0, 0]
